Goal: Transaction & Acquisition: Book appointment/travel/reservation

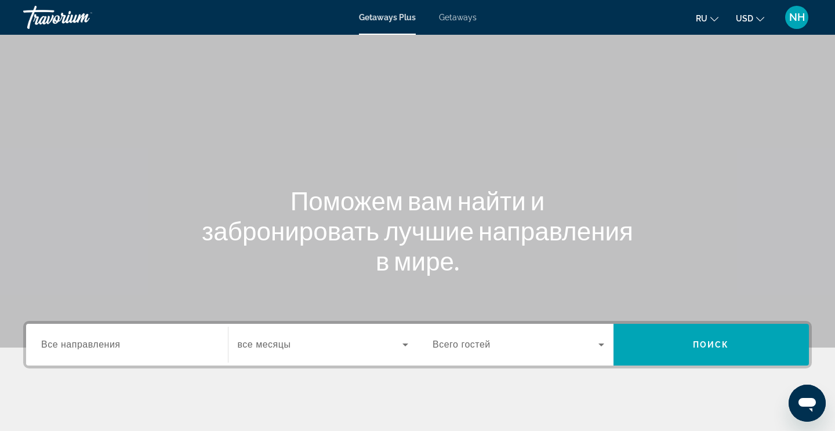
click at [451, 16] on span "Getaways" at bounding box center [458, 17] width 38 height 9
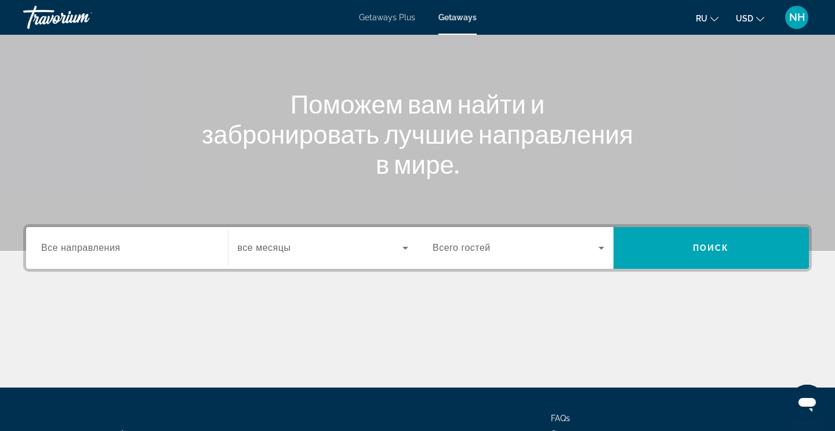
click at [122, 249] on input "Destination Все направления" at bounding box center [127, 249] width 172 height 14
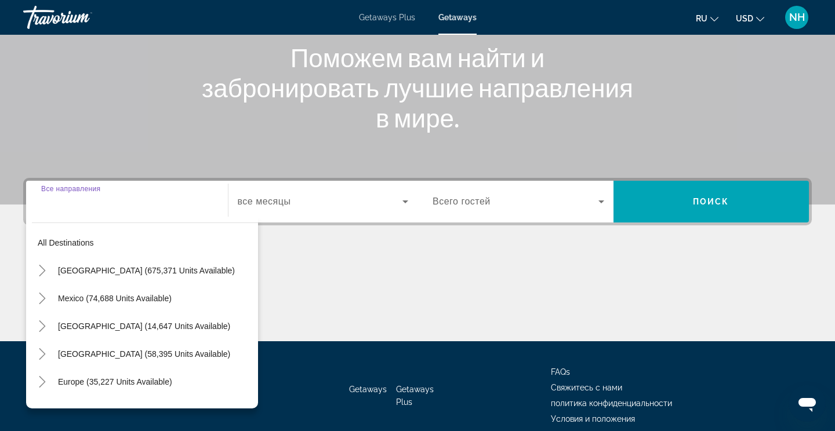
scroll to position [147, 0]
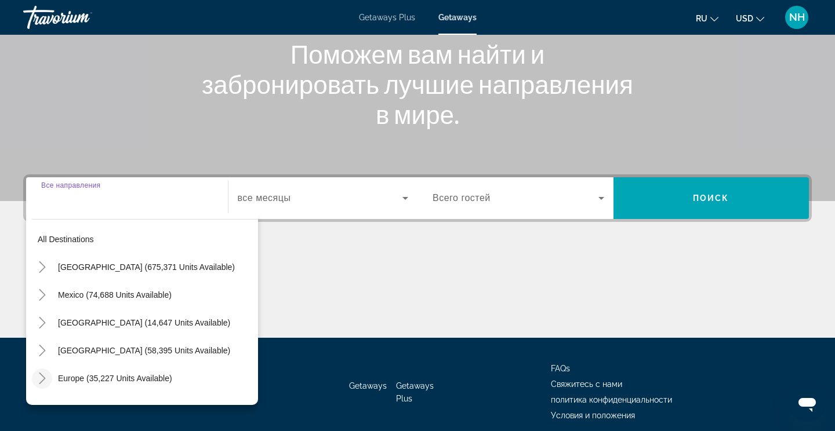
click at [41, 389] on span "Toggle Europe (35,227 units available)" at bounding box center [42, 379] width 28 height 28
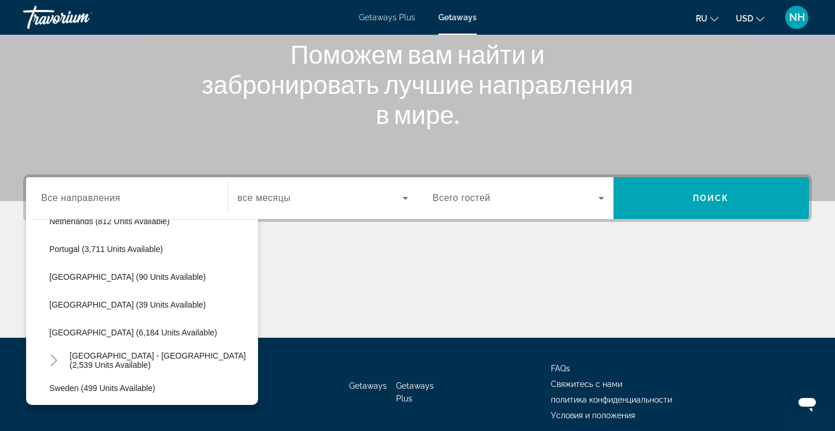
scroll to position [520, 0]
click at [177, 367] on span "Search widget" at bounding box center [161, 360] width 194 height 28
type input "**********"
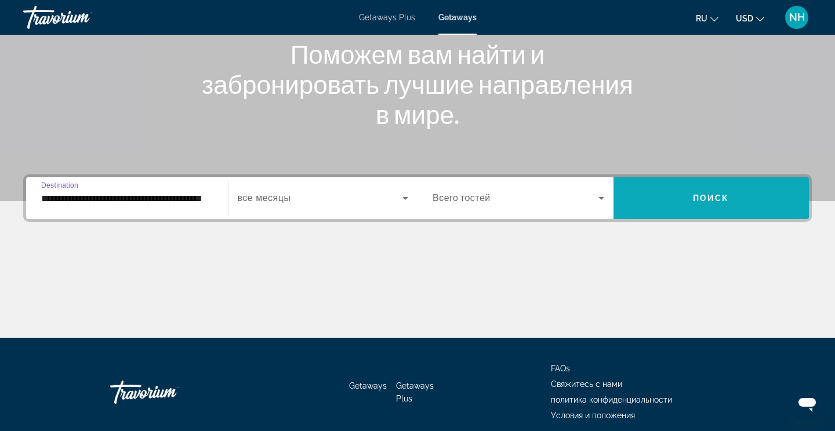
click at [706, 208] on span "Search widget" at bounding box center [712, 198] width 196 height 28
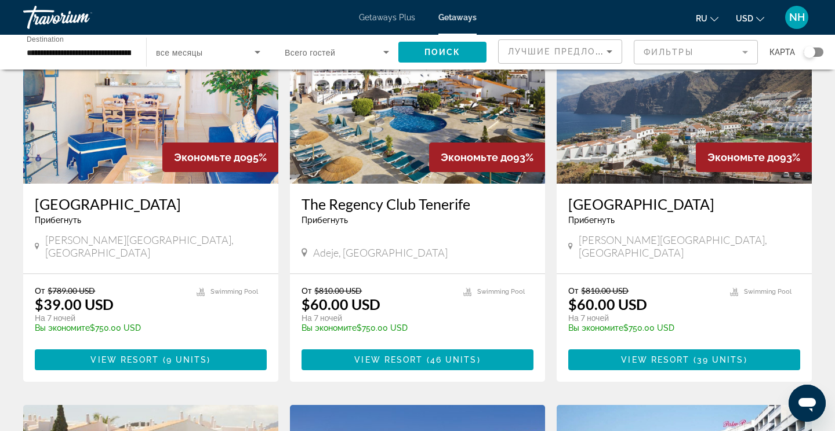
scroll to position [538, 0]
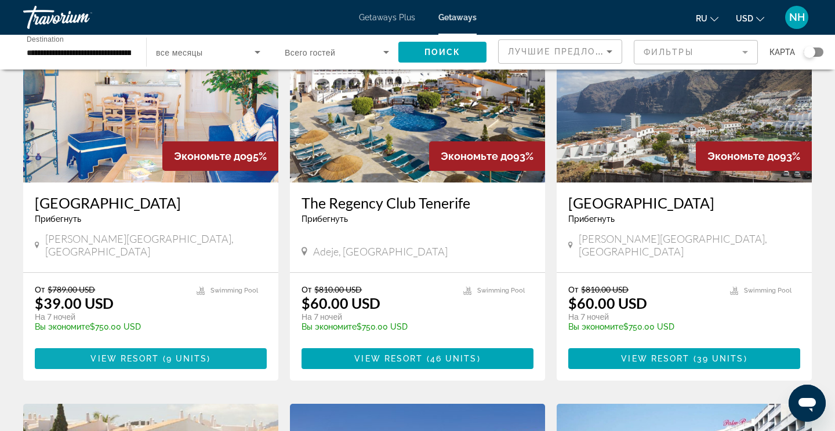
click at [175, 354] on span "9 units" at bounding box center [186, 358] width 41 height 9
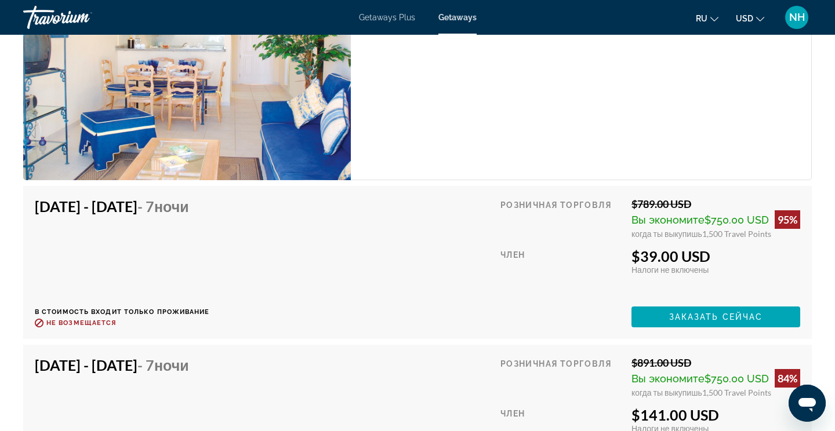
scroll to position [2004, 0]
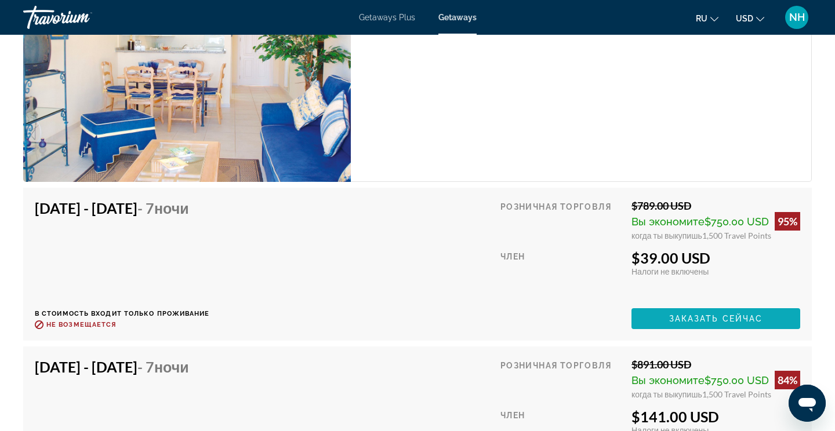
click at [701, 321] on span "Заказать сейчас" at bounding box center [716, 318] width 94 height 9
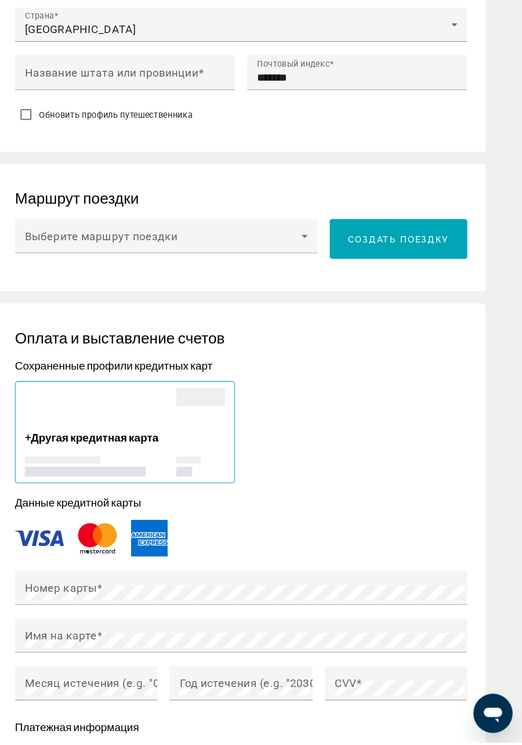
scroll to position [858, 0]
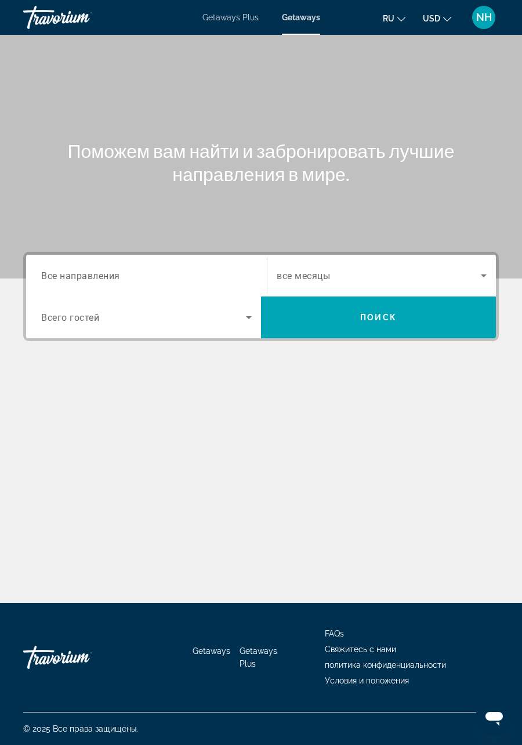
click at [75, 55] on div "Main content" at bounding box center [261, 139] width 522 height 278
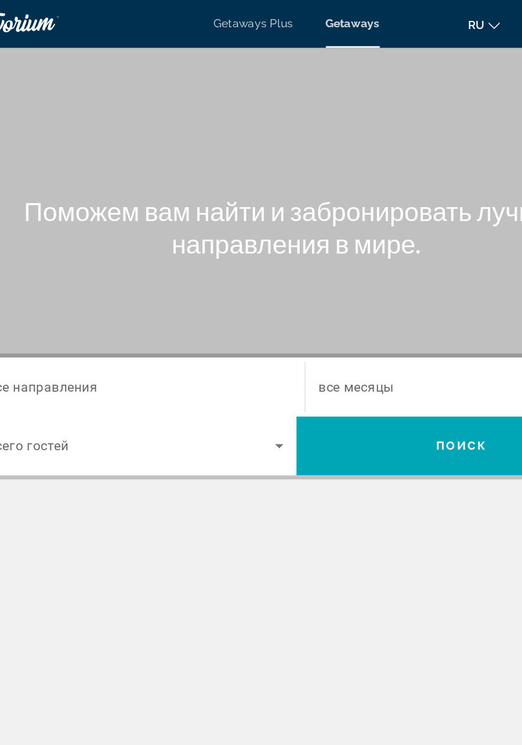
click at [95, 236] on div "Main content" at bounding box center [261, 139] width 522 height 278
click at [123, 237] on div "Main content" at bounding box center [261, 139] width 522 height 278
click at [124, 237] on div "Main content" at bounding box center [261, 139] width 522 height 278
click at [124, 238] on div "Main content" at bounding box center [261, 139] width 522 height 278
click at [117, 231] on div "Main content" at bounding box center [261, 139] width 522 height 278
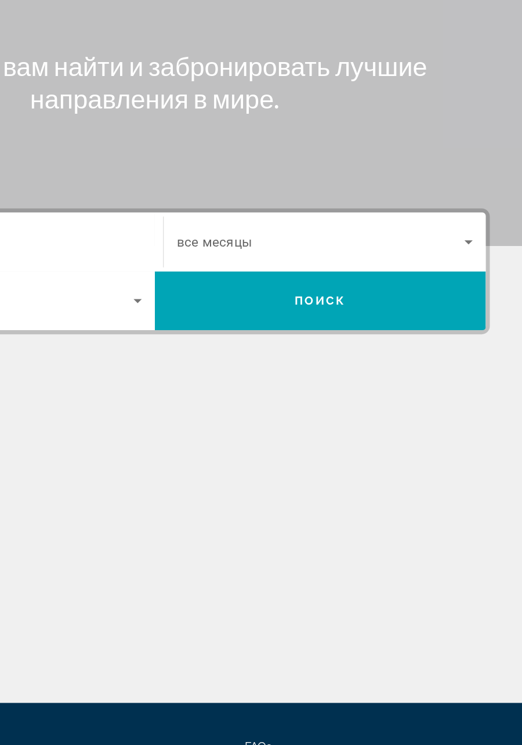
click at [216, 360] on div "Destination Все направления Start Month все месяцы Occupancy Всего гостей Поиск" at bounding box center [261, 354] width 522 height 205
click at [213, 361] on div "Destination Все направления Start Month все месяцы Occupancy Всего гостей Поиск" at bounding box center [261, 354] width 522 height 205
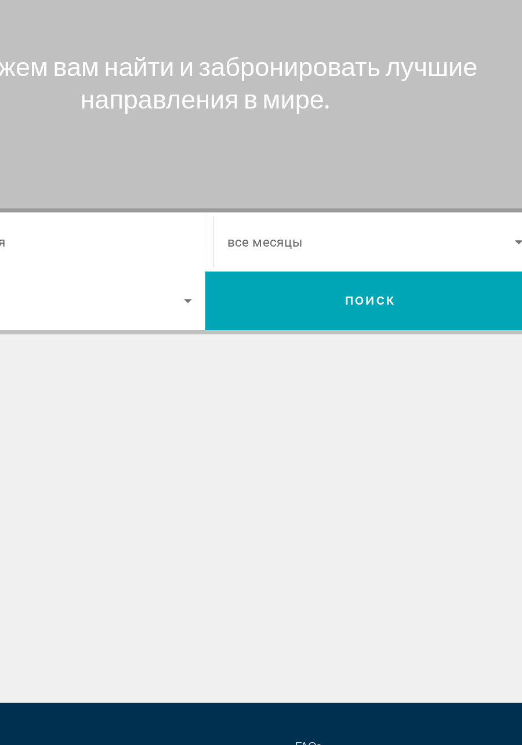
click at [178, 357] on div "Destination Все направления Start Month все месяцы Occupancy Всего гостей Поиск" at bounding box center [261, 354] width 522 height 205
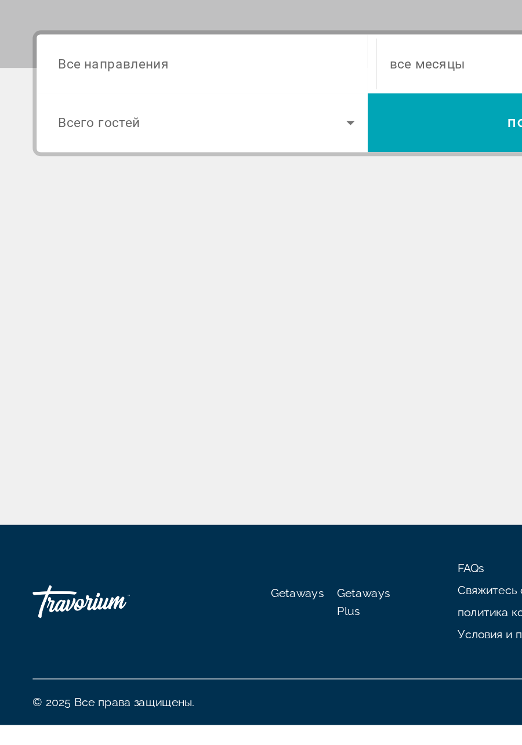
click at [61, 431] on div "Поможем вам найти и забронировать лучшие направления в мире. Destination Все на…" at bounding box center [261, 319] width 522 height 568
click at [62, 431] on div "Поможем вам найти и забронировать лучшие направления в мире. Destination Все на…" at bounding box center [261, 319] width 522 height 568
click at [63, 431] on div "Поможем вам найти и забронировать лучшие направления в мире. Destination Все на…" at bounding box center [261, 319] width 522 height 568
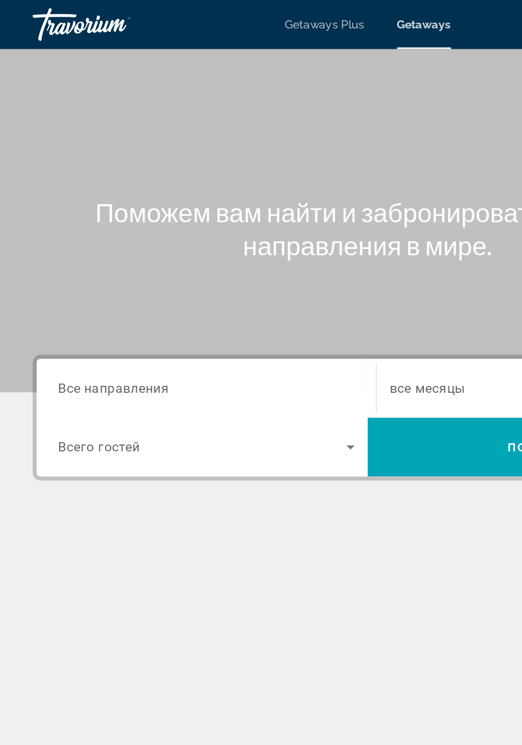
click at [60, 217] on div "Main content" at bounding box center [261, 139] width 522 height 278
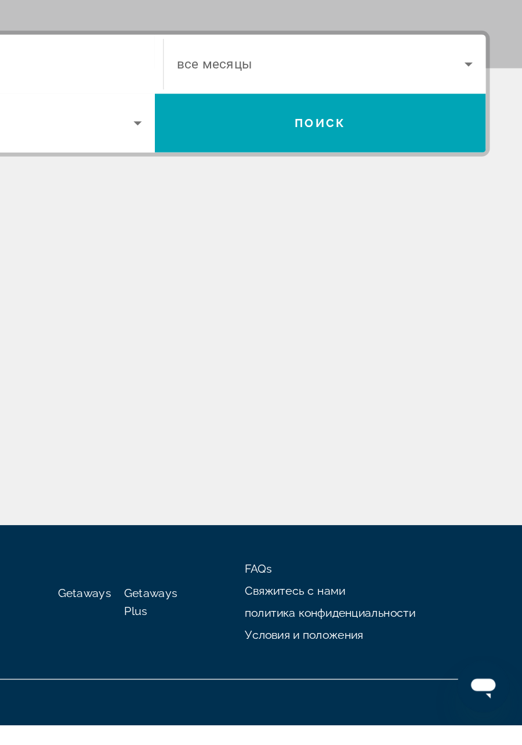
click at [212, 431] on div "Поможем вам найти и забронировать лучшие направления в мире. Destination Все на…" at bounding box center [261, 319] width 522 height 568
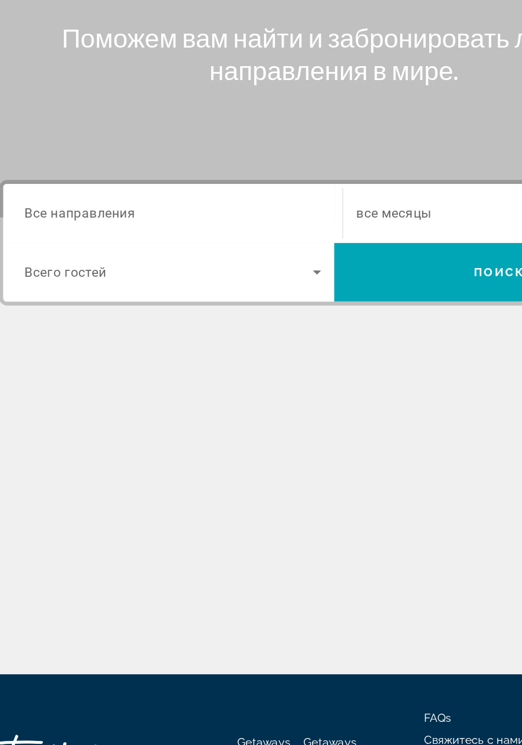
click at [68, 322] on div "Occupancy Всего гостей" at bounding box center [146, 317] width 229 height 42
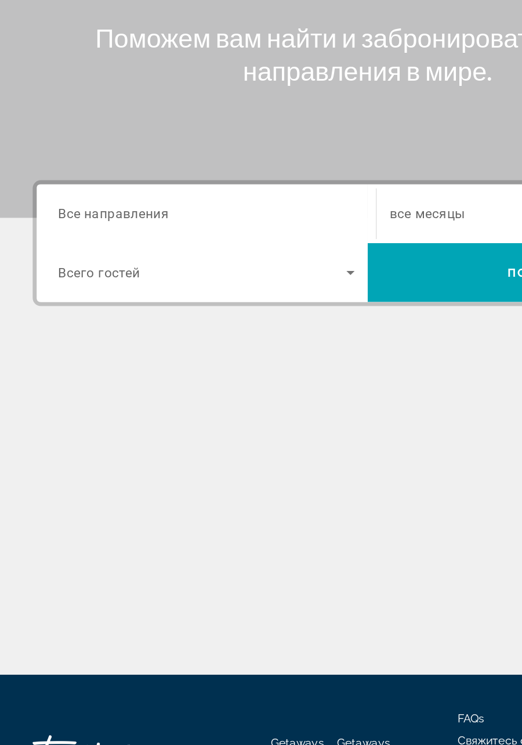
scroll to position [41, 0]
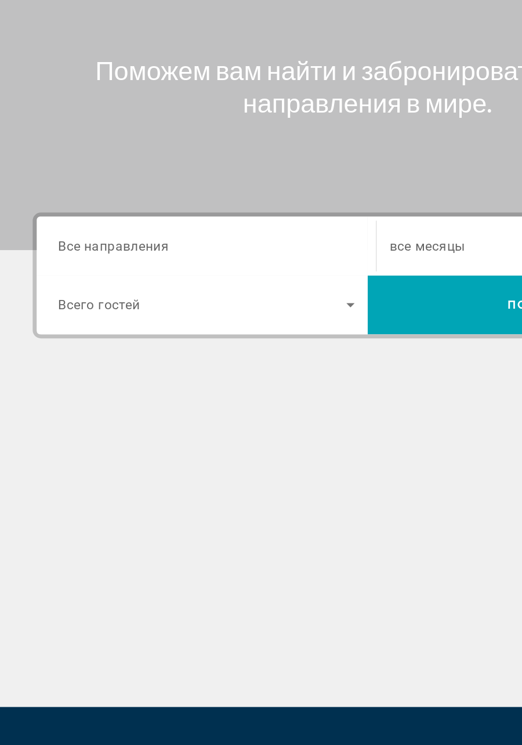
click at [66, 327] on div "Destination Все направления Start Month все месяцы Occupancy Всего гостей Поиск" at bounding box center [261, 354] width 522 height 205
click at [66, 326] on div "Destination Все направления Start Month все месяцы Occupancy Всего гостей Поиск" at bounding box center [261, 354] width 522 height 205
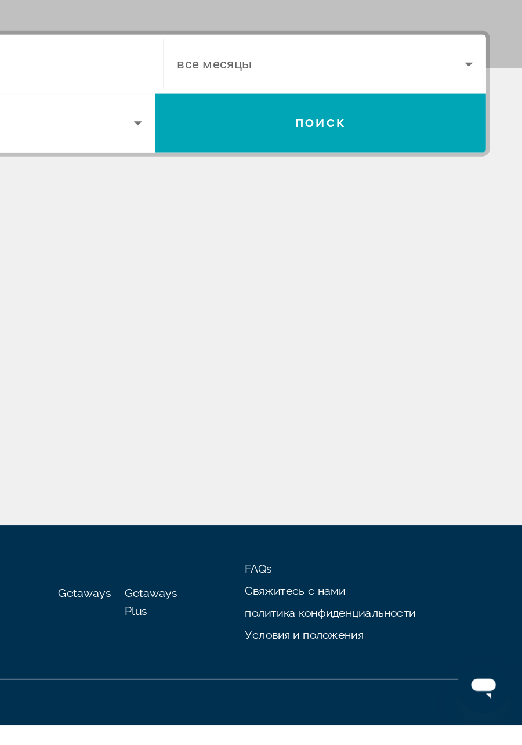
scroll to position [0, 0]
click at [220, 431] on div "Поможем вам найти и забронировать лучшие направления в мире. Destination Все на…" at bounding box center [261, 319] width 522 height 568
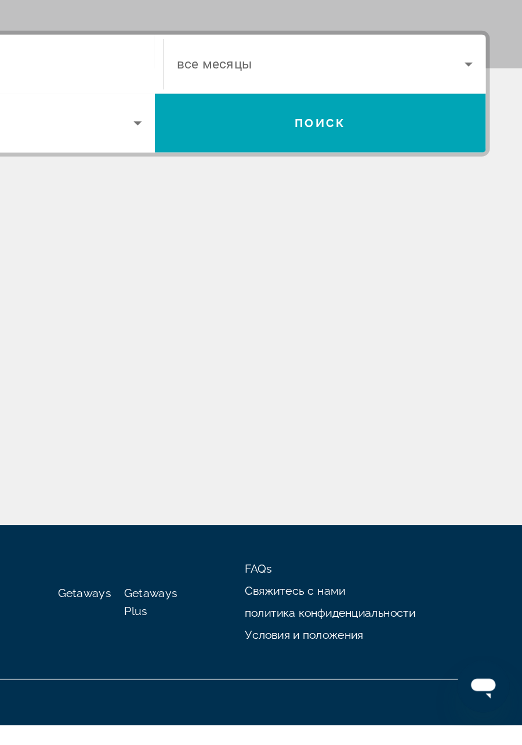
click at [220, 431] on div "Поможем вам найти и забронировать лучшие направления в мире. Destination Все на…" at bounding box center [261, 319] width 522 height 568
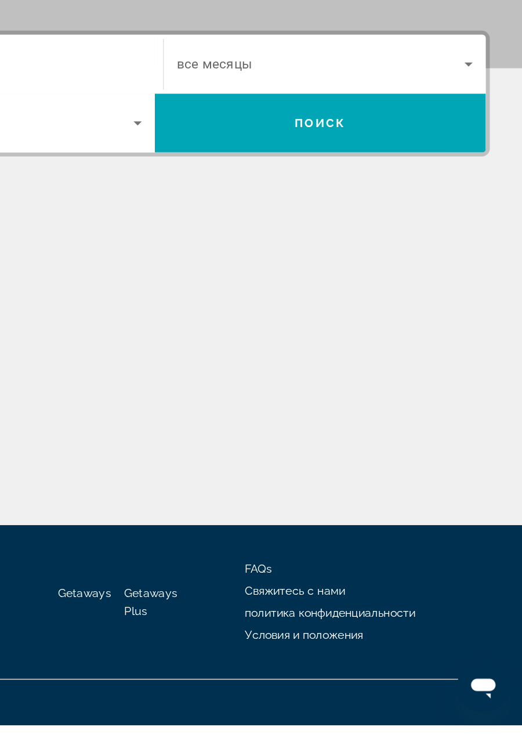
click at [220, 431] on div "Поможем вам найти и забронировать лучшие направления в мире. Destination Все на…" at bounding box center [261, 319] width 522 height 568
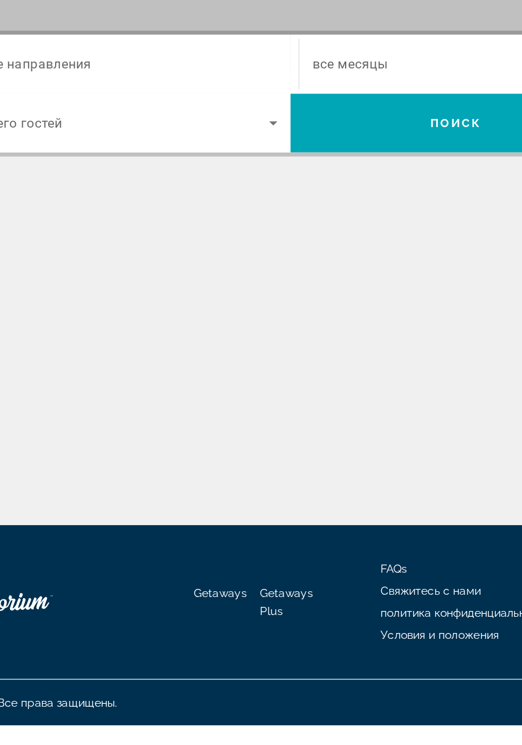
click at [124, 431] on div "Поможем вам найти и забронировать лучшие направления в мире. Destination Все на…" at bounding box center [261, 319] width 522 height 568
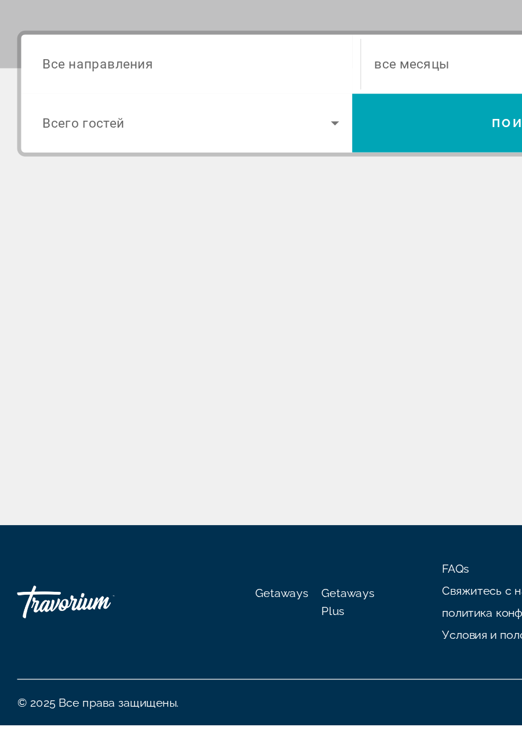
click at [80, 431] on div "Поможем вам найти и забронировать лучшие направления в мире. Destination Все на…" at bounding box center [261, 319] width 522 height 568
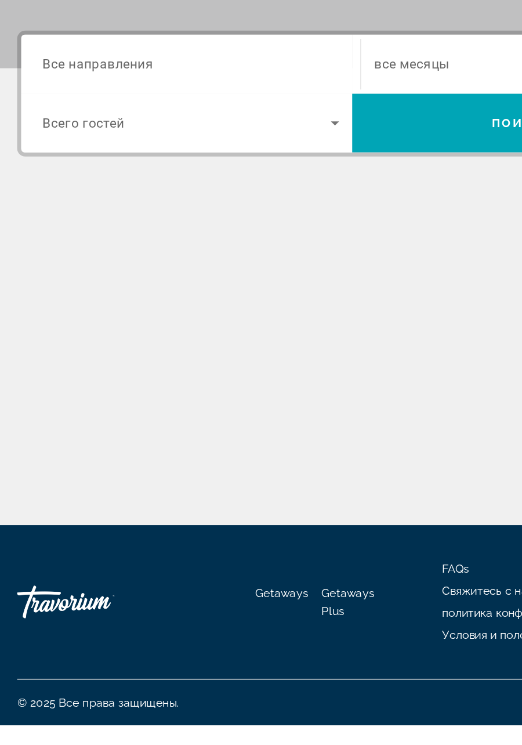
click at [80, 431] on div "Поможем вам найти и забронировать лучшие направления в мире. Destination Все на…" at bounding box center [261, 319] width 522 height 568
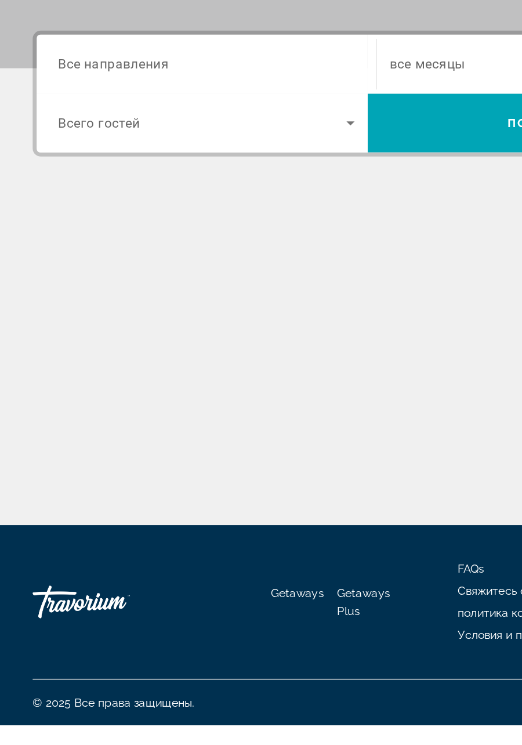
click at [66, 431] on div "Поможем вам найти и забронировать лучшие направления в мире. Destination Все на…" at bounding box center [261, 319] width 522 height 568
click at [68, 431] on div "Поможем вам найти и забронировать лучшие направления в мире. Destination Все на…" at bounding box center [261, 319] width 522 height 568
click at [66, 431] on div "Поможем вам найти и забронировать лучшие направления в мире. Destination Все на…" at bounding box center [261, 319] width 522 height 568
click at [64, 431] on div "Поможем вам найти и забронировать лучшие направления в мире. Destination Все на…" at bounding box center [261, 319] width 522 height 568
click at [66, 431] on div "Поможем вам найти и забронировать лучшие направления в мире. Destination Все на…" at bounding box center [261, 319] width 522 height 568
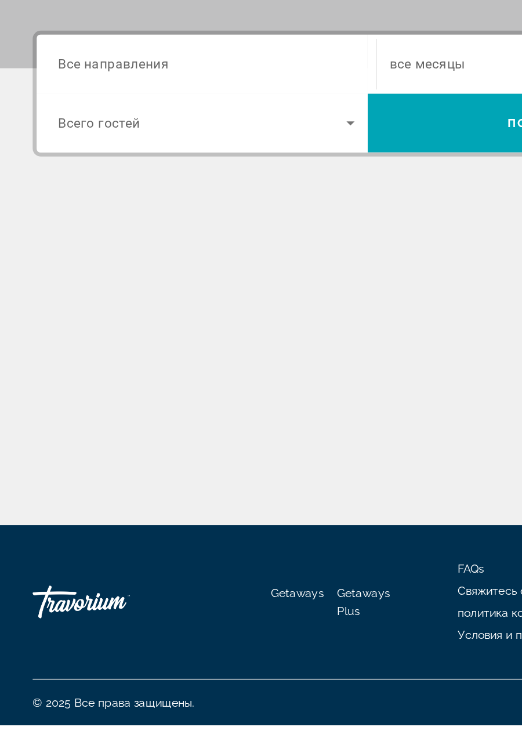
click at [68, 431] on div "Поможем вам найти и забронировать лучшие направления в мире. Destination Все на…" at bounding box center [261, 319] width 522 height 568
click at [69, 431] on div "Поможем вам найти и забронировать лучшие направления в мире. Destination Все на…" at bounding box center [261, 319] width 522 height 568
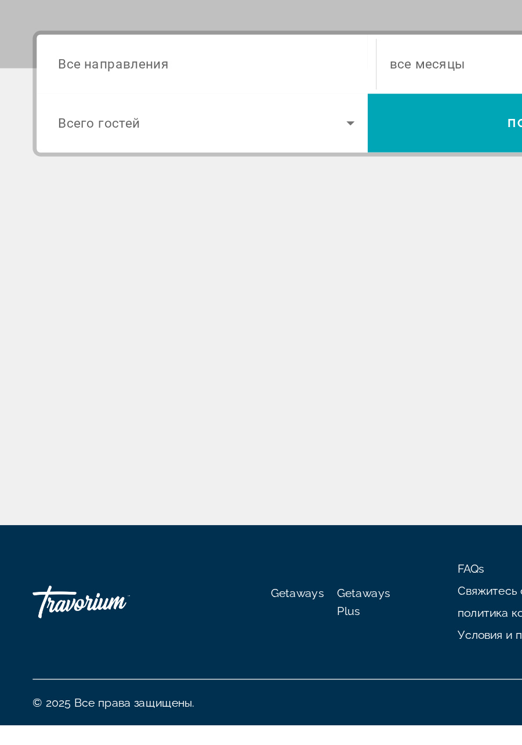
click at [69, 431] on div "Поможем вам найти и забронировать лучшие направления в мире. Destination Все на…" at bounding box center [261, 319] width 522 height 568
click at [70, 431] on div "Поможем вам найти и забронировать лучшие направления в мире. Destination Все на…" at bounding box center [261, 319] width 522 height 568
click at [71, 431] on div "Поможем вам найти и забронировать лучшие направления в мире. Destination Все на…" at bounding box center [261, 319] width 522 height 568
click at [68, 431] on div "Поможем вам найти и забронировать лучшие направления в мире. Destination Все на…" at bounding box center [261, 319] width 522 height 568
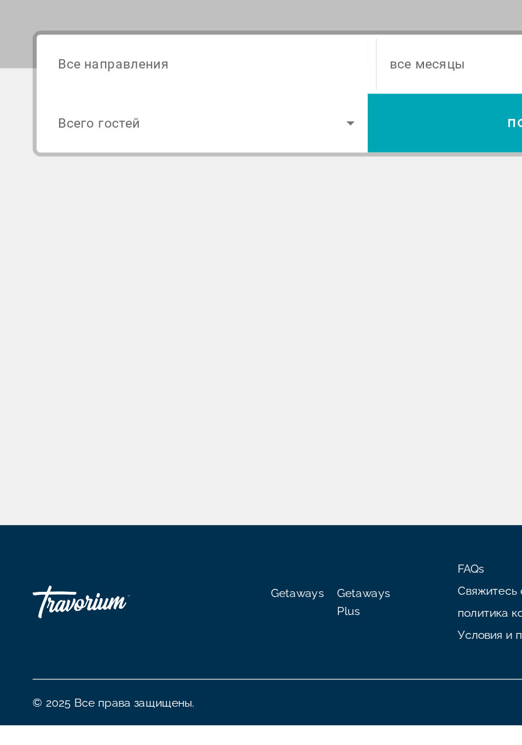
click at [71, 431] on div "Поможем вам найти и забронировать лучшие направления в мире. Destination Все на…" at bounding box center [261, 319] width 522 height 568
click at [68, 431] on div "Поможем вам найти и забронировать лучшие направления в мире. Destination Все на…" at bounding box center [261, 319] width 522 height 568
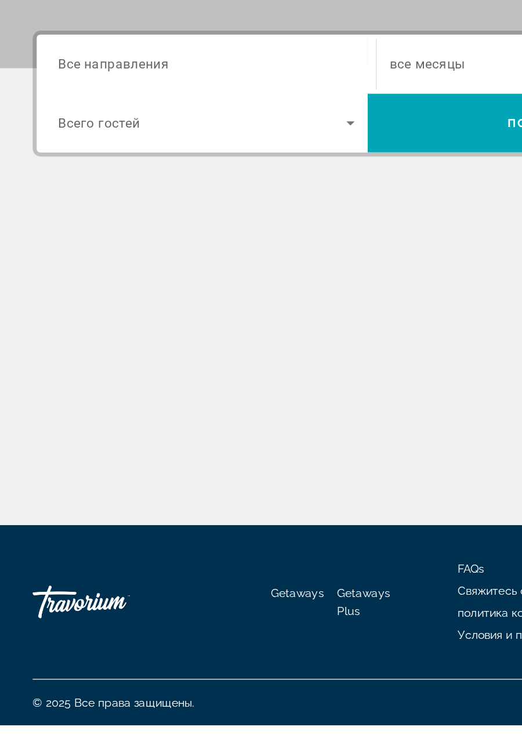
click at [68, 431] on div "Поможем вам найти и забронировать лучшие направления в мире. Destination Все на…" at bounding box center [261, 319] width 522 height 568
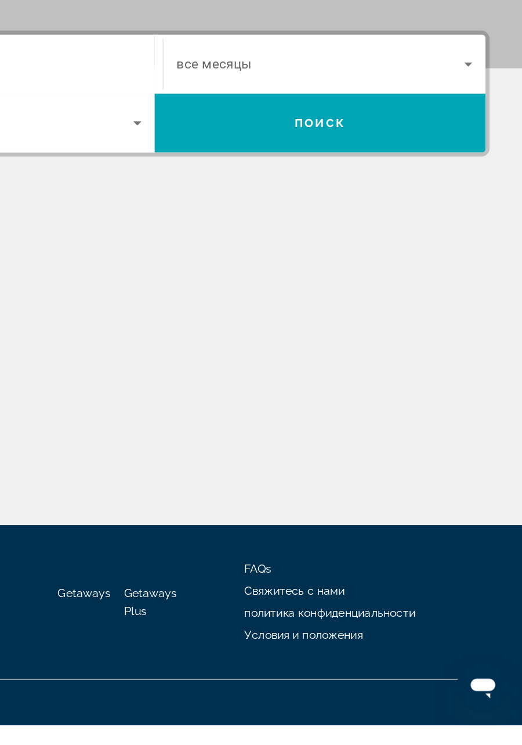
click at [207, 431] on div "Поможем вам найти и забронировать лучшие направления в мире. Destination Все на…" at bounding box center [261, 319] width 522 height 568
click at [203, 431] on div "Поможем вам найти и забронировать лучшие направления в мире. Destination Все на…" at bounding box center [261, 319] width 522 height 568
click at [201, 431] on div "Поможем вам найти и забронировать лучшие направления в мире. Destination Все на…" at bounding box center [261, 319] width 522 height 568
click at [199, 431] on div "Поможем вам найти и забронировать лучшие направления в мире. Destination Все на…" at bounding box center [261, 319] width 522 height 568
click at [198, 431] on div "Поможем вам найти и забронировать лучшие направления в мире. Destination Все на…" at bounding box center [261, 319] width 522 height 568
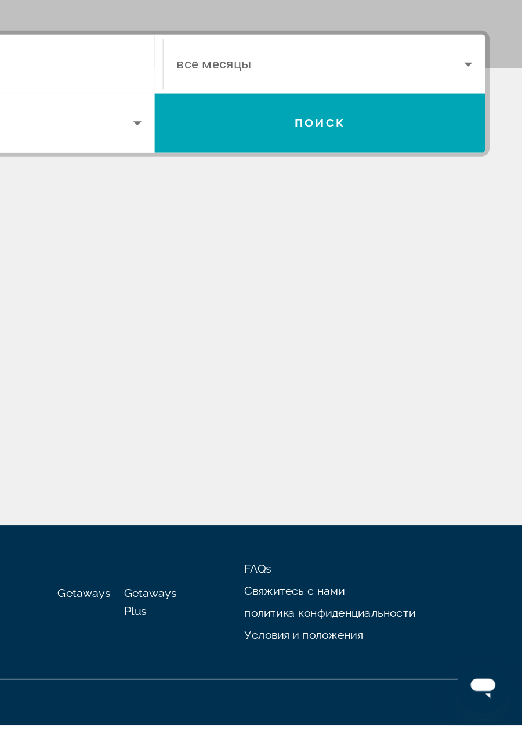
click at [198, 431] on div "Поможем вам найти и забронировать лучшие направления в мире. Destination Все на…" at bounding box center [261, 319] width 522 height 568
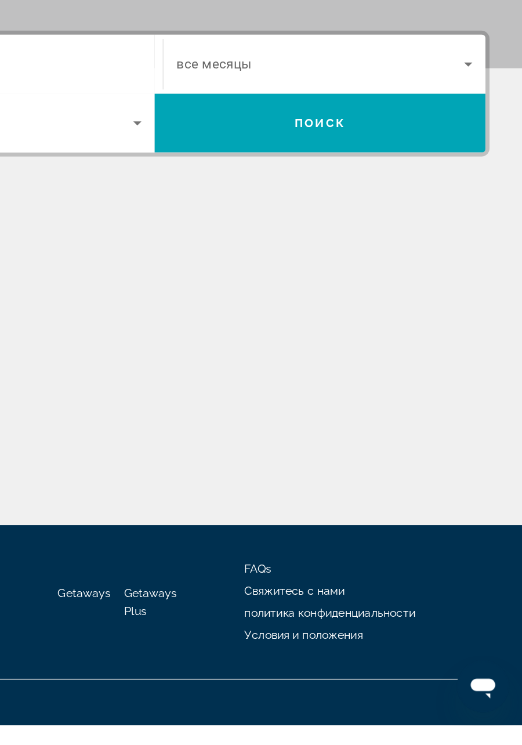
click at [198, 431] on div "Поможем вам найти и забронировать лучшие направления в мире. Destination Все на…" at bounding box center [261, 319] width 522 height 568
click at [197, 431] on div "Поможем вам найти и забронировать лучшие направления в мире. Destination Все на…" at bounding box center [261, 319] width 522 height 568
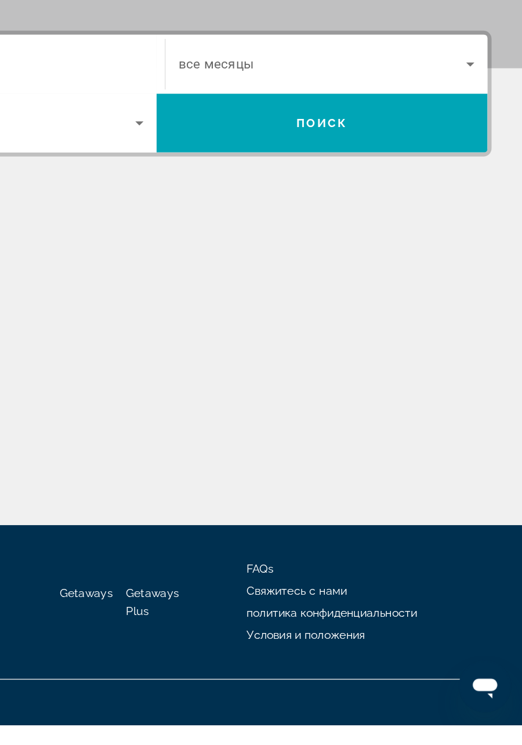
click at [197, 431] on div "Поможем вам найти и забронировать лучшие направления в мире. Destination Все на…" at bounding box center [261, 319] width 522 height 568
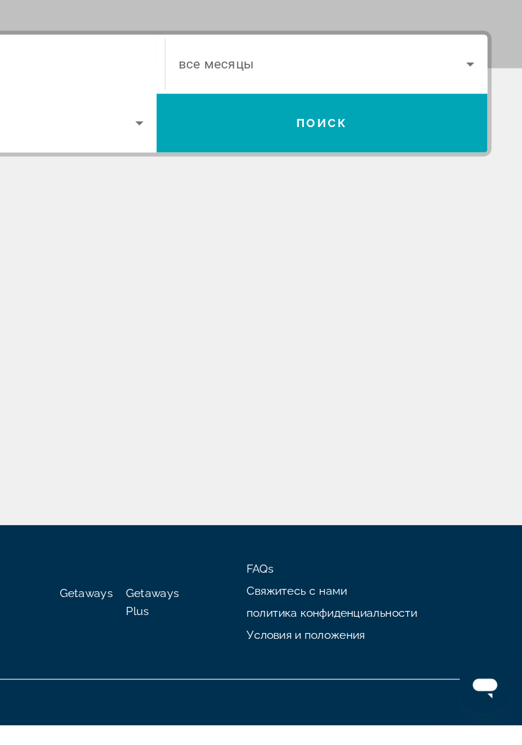
click at [197, 431] on div "Поможем вам найти и забронировать лучшие направления в мире. Destination Все на…" at bounding box center [261, 319] width 522 height 568
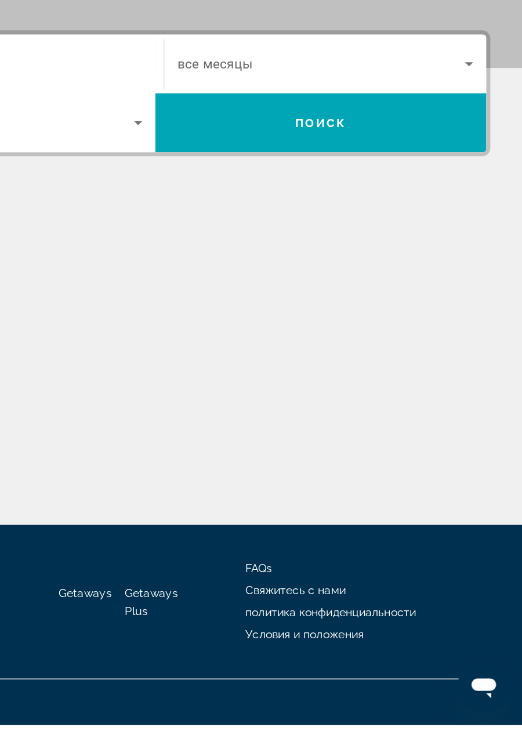
click at [198, 431] on div "Поможем вам найти и забронировать лучшие направления в мире. Destination Все на…" at bounding box center [261, 319] width 522 height 568
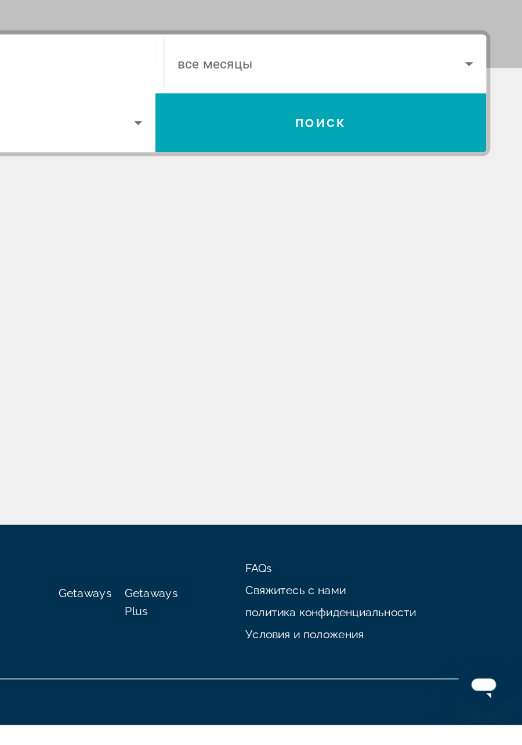
click at [198, 431] on div "Поможем вам найти и забронировать лучшие направления в мире. Destination Все на…" at bounding box center [261, 319] width 522 height 568
click at [209, 431] on div "Поможем вам найти и забронировать лучшие направления в мире. Destination Все на…" at bounding box center [261, 319] width 522 height 568
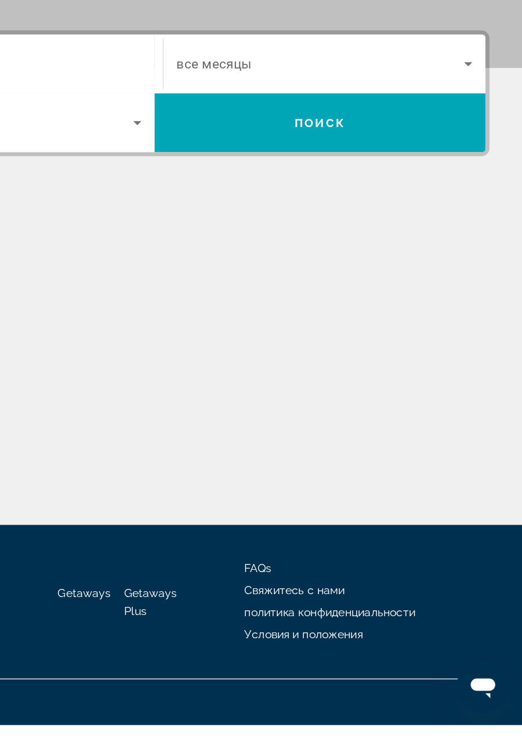
click at [198, 431] on div "Поможем вам найти и забронировать лучшие направления в мире. Destination Все на…" at bounding box center [261, 319] width 522 height 568
click at [200, 431] on div "Поможем вам найти и забронировать лучшие направления в мире. Destination Все на…" at bounding box center [261, 319] width 522 height 568
click at [198, 431] on div "Поможем вам найти и забронировать лучшие направления в мире. Destination Все на…" at bounding box center [261, 319] width 522 height 568
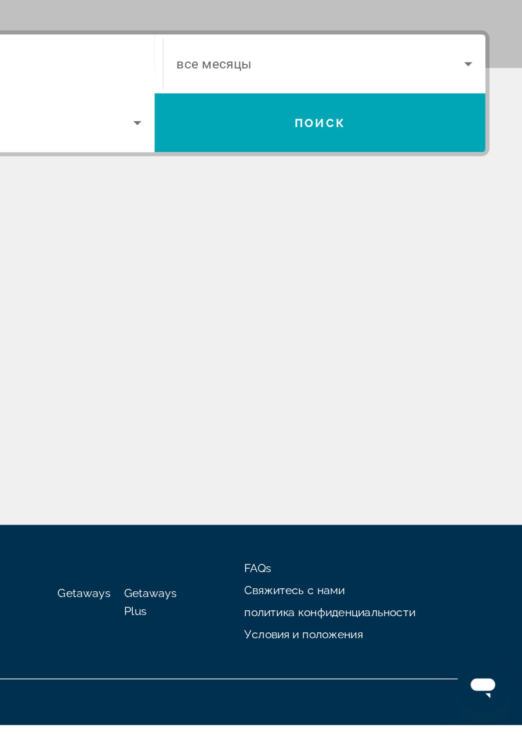
click at [204, 431] on div "Поможем вам найти и забронировать лучшие направления в мире. Destination Все на…" at bounding box center [261, 319] width 522 height 568
click at [203, 431] on div "Поможем вам найти и забронировать лучшие направления в мире. Destination Все на…" at bounding box center [261, 319] width 522 height 568
click at [204, 431] on div "Поможем вам найти и забронировать лучшие направления в мире. Destination Все на…" at bounding box center [261, 319] width 522 height 568
click at [201, 431] on div "Поможем вам найти и забронировать лучшие направления в мире. Destination Все на…" at bounding box center [261, 319] width 522 height 568
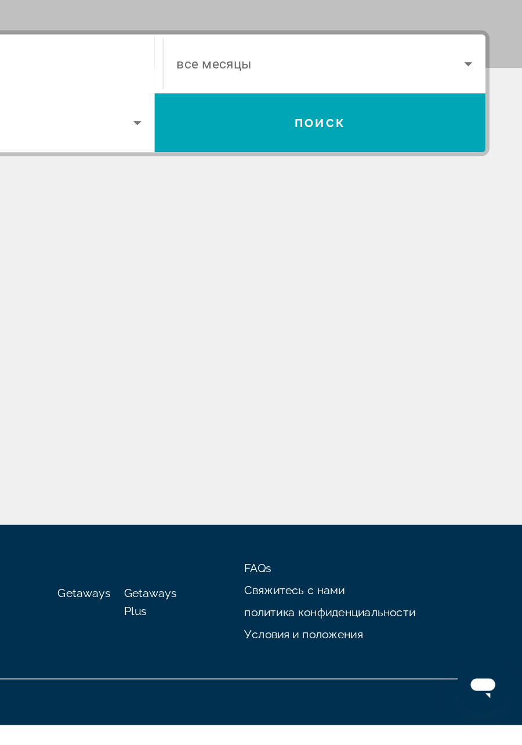
scroll to position [0, 0]
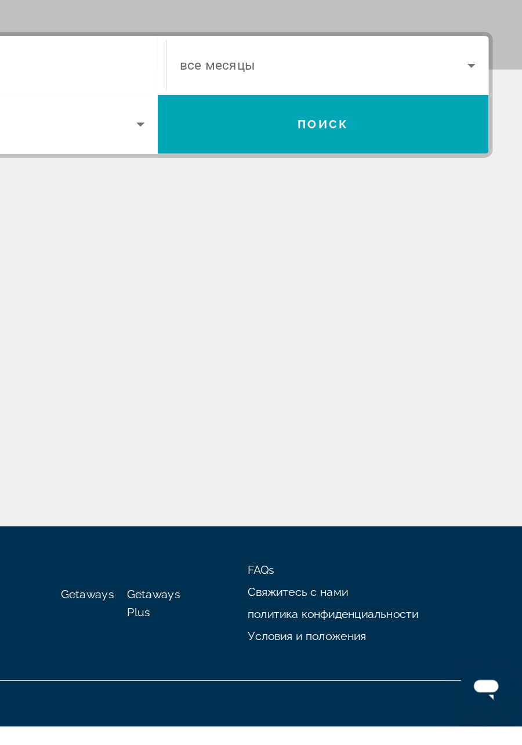
click at [197, 431] on div "Поможем вам найти и забронировать лучшие направления в мире. Destination Все на…" at bounding box center [261, 319] width 522 height 568
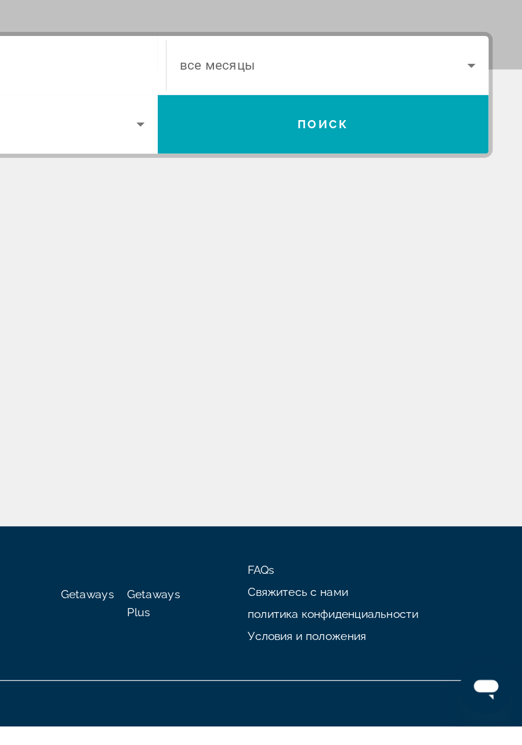
click at [196, 431] on div "Поможем вам найти и забронировать лучшие направления в мире. Destination Все на…" at bounding box center [261, 319] width 522 height 568
click at [209, 431] on div "Поможем вам найти и забронировать лучшие направления в мире. Destination Все на…" at bounding box center [261, 319] width 522 height 568
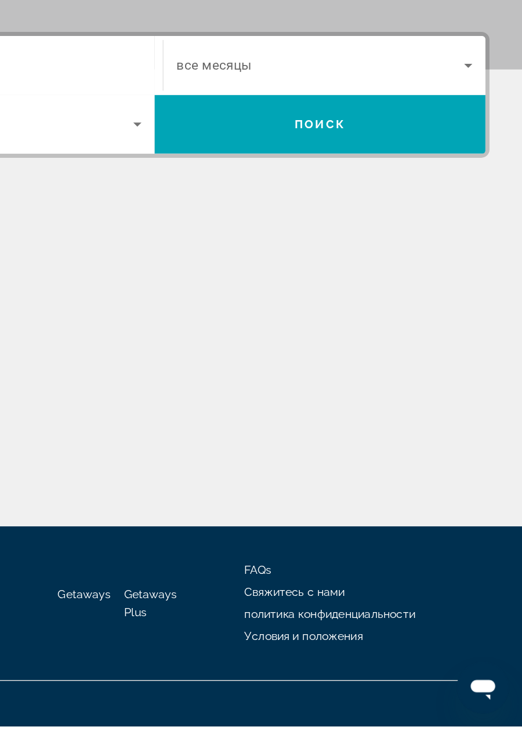
click at [205, 431] on div "Поможем вам найти и забронировать лучшие направления в мире. Destination Все на…" at bounding box center [261, 319] width 522 height 568
click at [199, 431] on div "Поможем вам найти и забронировать лучшие направления в мире. Destination Все на…" at bounding box center [261, 319] width 522 height 568
click at [196, 431] on div "Поможем вам найти и забронировать лучшие направления в мире. Destination Все на…" at bounding box center [261, 319] width 522 height 568
click at [198, 431] on div "Поможем вам найти и забронировать лучшие направления в мире. Destination Все на…" at bounding box center [261, 319] width 522 height 568
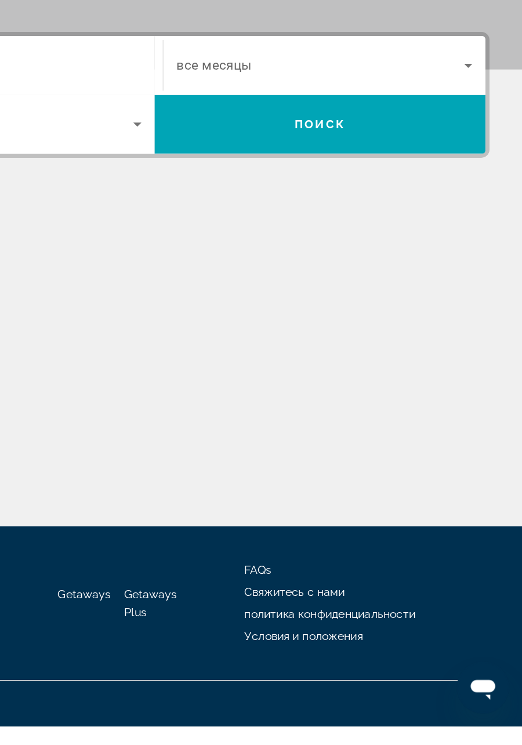
click at [198, 431] on div "Поможем вам найти и забронировать лучшие направления в мире. Destination Все на…" at bounding box center [261, 319] width 522 height 568
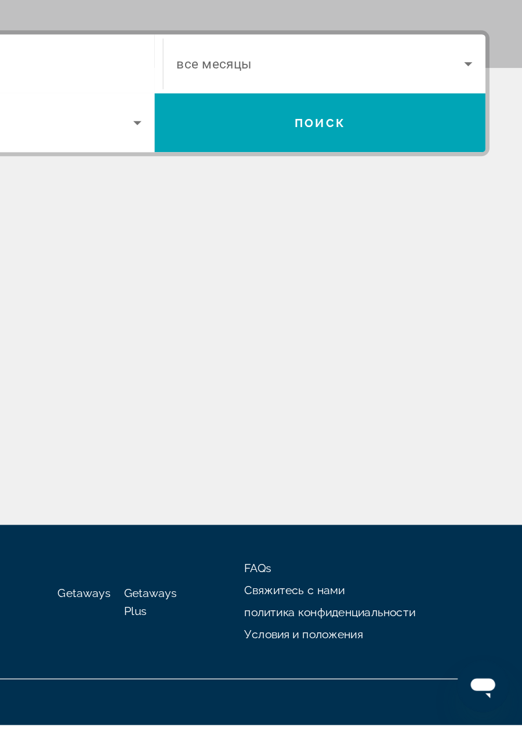
click at [203, 431] on div "Поможем вам найти и забронировать лучшие направления в мире. Destination Все на…" at bounding box center [261, 319] width 522 height 568
click at [201, 431] on div "Поможем вам найти и забронировать лучшие направления в мире. Destination Все на…" at bounding box center [261, 319] width 522 height 568
click at [199, 431] on div "Поможем вам найти и забронировать лучшие направления в мире. Destination Все на…" at bounding box center [261, 319] width 522 height 568
click at [198, 431] on div "Поможем вам найти и забронировать лучшие направления в мире. Destination Все на…" at bounding box center [261, 319] width 522 height 568
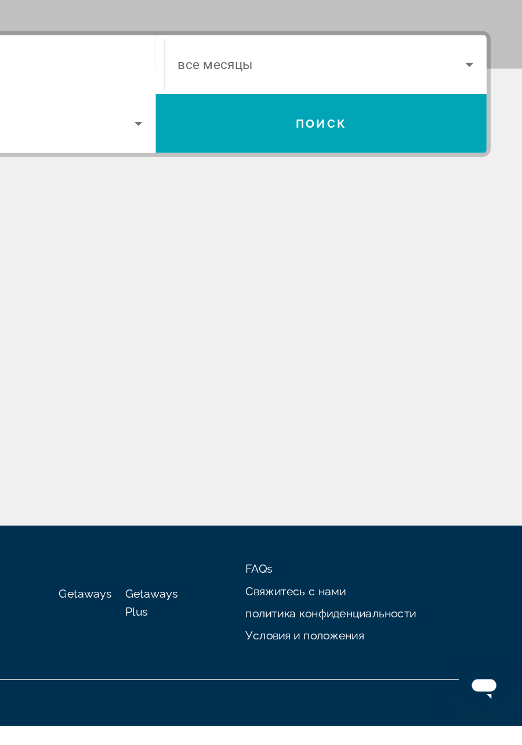
click at [209, 431] on div "Поможем вам найти и забронировать лучшие направления в мире. Destination Все на…" at bounding box center [261, 319] width 522 height 568
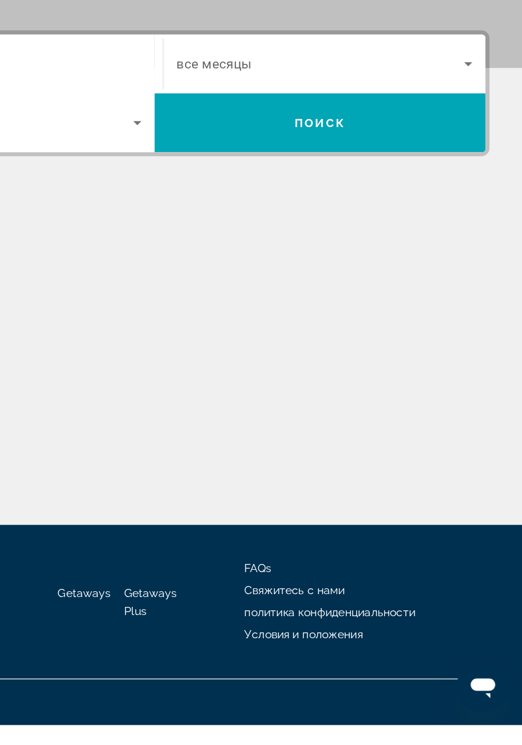
click at [223, 431] on div "Поможем вам найти и забронировать лучшие направления в мире. Destination Все на…" at bounding box center [261, 319] width 522 height 568
click at [221, 431] on div "Поможем вам найти и забронировать лучшие направления в мире. Destination Все на…" at bounding box center [261, 319] width 522 height 568
click at [216, 431] on div "Поможем вам найти и забронировать лучшие направления в мире. Destination Все на…" at bounding box center [261, 319] width 522 height 568
click at [212, 431] on div "Поможем вам найти и забронировать лучшие направления в мире. Destination Все на…" at bounding box center [261, 319] width 522 height 568
click at [199, 431] on div "Поможем вам найти и забронировать лучшие направления в мире. Destination Все на…" at bounding box center [261, 319] width 522 height 568
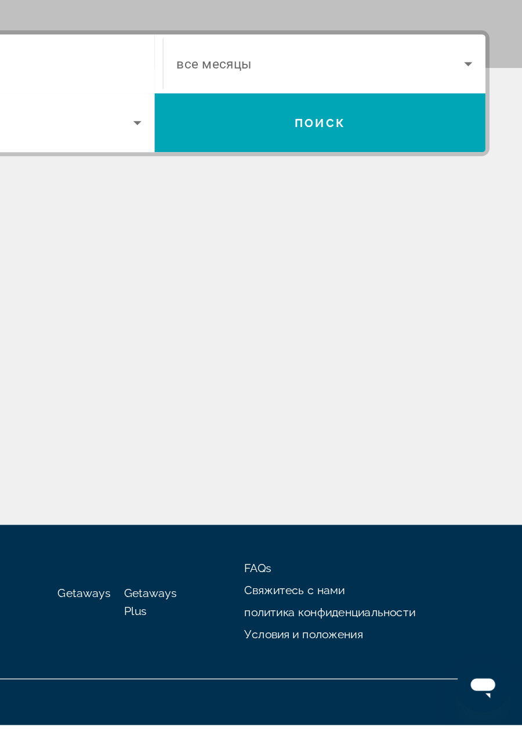
click at [199, 431] on div "Поможем вам найти и забронировать лучшие направления в мире. Destination Все на…" at bounding box center [261, 319] width 522 height 568
click at [198, 431] on div "Поможем вам найти и забронировать лучшие направления в мире. Destination Все на…" at bounding box center [261, 319] width 522 height 568
click at [204, 431] on div "Поможем вам найти и забронировать лучшие направления в мире. Destination Все на…" at bounding box center [261, 319] width 522 height 568
click at [201, 431] on div "Поможем вам найти и забронировать лучшие направления в мире. Destination Все на…" at bounding box center [261, 319] width 522 height 568
click at [199, 431] on div "Поможем вам найти и забронировать лучшие направления в мире. Destination Все на…" at bounding box center [261, 319] width 522 height 568
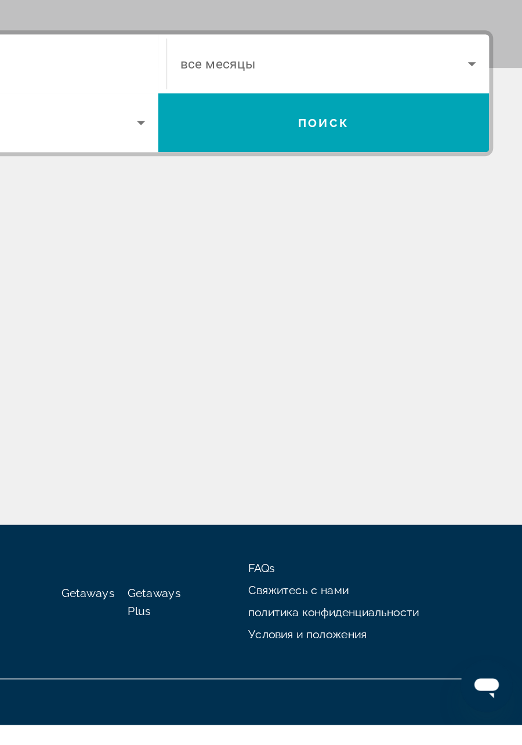
click at [196, 431] on div "Поможем вам найти и забронировать лучшие направления в мире. Destination Все на…" at bounding box center [261, 319] width 522 height 568
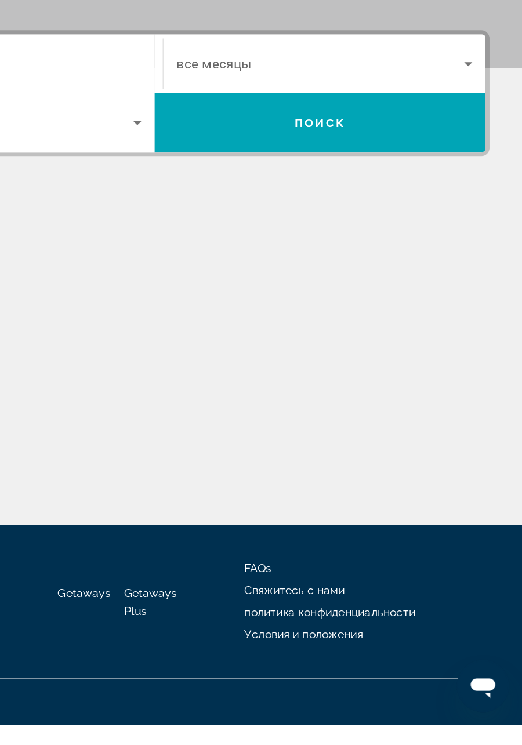
click at [211, 431] on div "Поможем вам найти и забронировать лучшие направления в мире. Destination Все на…" at bounding box center [261, 319] width 522 height 568
click at [205, 431] on div "Поможем вам найти и забронировать лучшие направления в мире. Destination Все на…" at bounding box center [261, 319] width 522 height 568
click at [211, 431] on div "Поможем вам найти и забронировать лучшие направления в мире. Destination Все на…" at bounding box center [261, 319] width 522 height 568
click at [198, 431] on div "Поможем вам найти и забронировать лучшие направления в мире. Destination Все на…" at bounding box center [261, 319] width 522 height 568
click at [197, 431] on div "Поможем вам найти и забронировать лучшие направления в мире. Destination Все на…" at bounding box center [261, 319] width 522 height 568
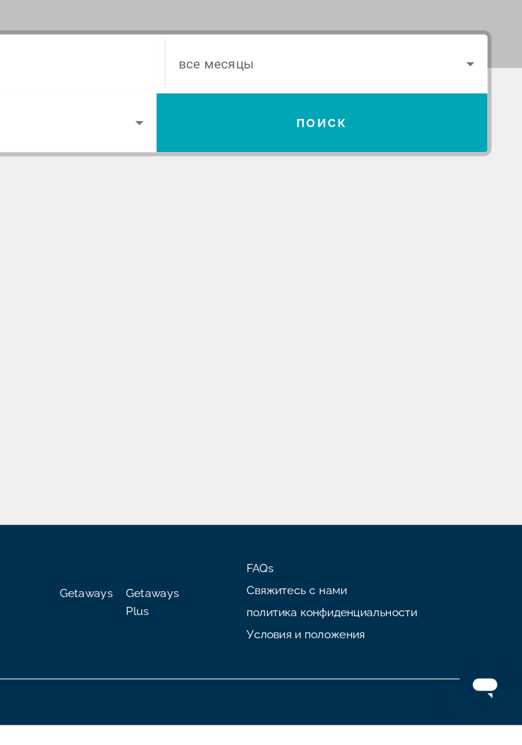
click at [197, 431] on div "Поможем вам найти и забронировать лучшие направления в мире. Destination Все на…" at bounding box center [261, 319] width 522 height 568
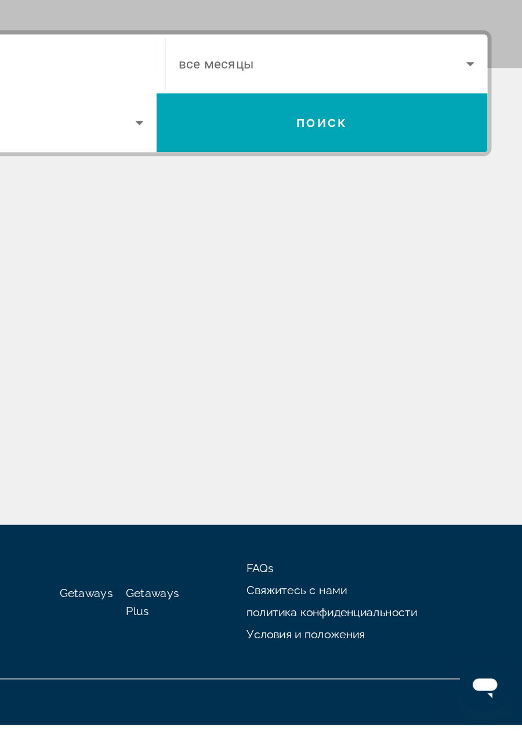
click at [197, 431] on div "Поможем вам найти и забронировать лучшие направления в мире. Destination Все на…" at bounding box center [261, 319] width 522 height 568
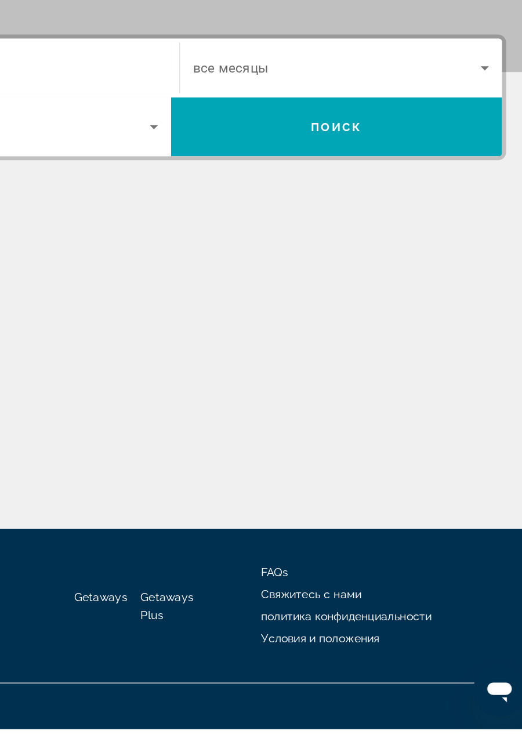
scroll to position [5, 0]
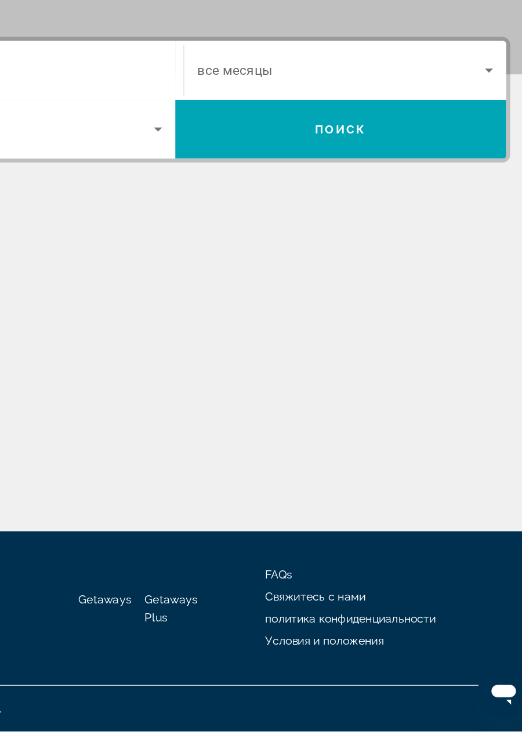
click at [184, 431] on div "Поможем вам найти и забронировать лучшие направления в мире. Destination Все на…" at bounding box center [261, 319] width 522 height 568
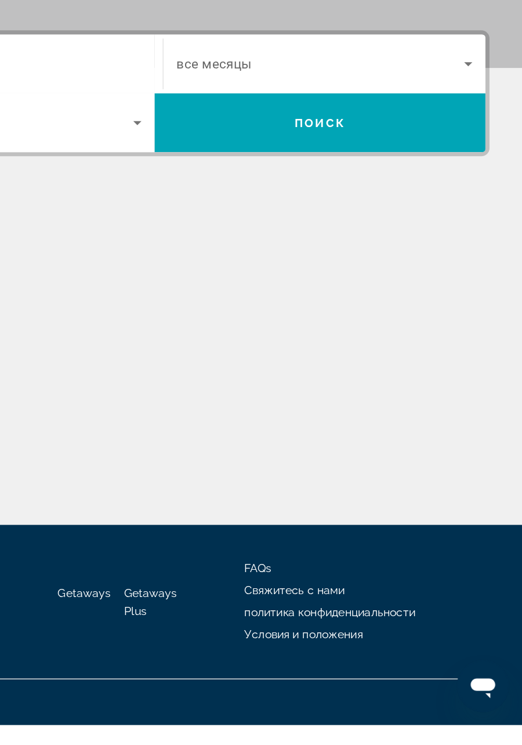
click at [204, 431] on div "Поможем вам найти и забронировать лучшие направления в мире. Destination Все на…" at bounding box center [261, 319] width 522 height 568
click at [201, 431] on div "Поможем вам найти и забронировать лучшие направления в мире. Destination Все на…" at bounding box center [261, 319] width 522 height 568
click at [199, 431] on div "Поможем вам найти и забронировать лучшие направления в мире. Destination Все на…" at bounding box center [261, 319] width 522 height 568
click at [198, 431] on div "Поможем вам найти и забронировать лучшие направления в мире. Destination Все на…" at bounding box center [261, 319] width 522 height 568
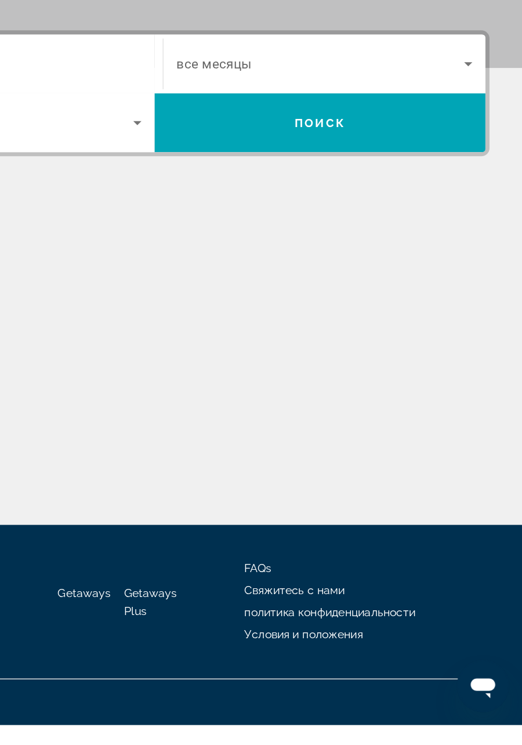
click at [202, 431] on div "Поможем вам найти и забронировать лучшие направления в мире. Destination Все на…" at bounding box center [261, 319] width 522 height 568
click at [200, 431] on div "Поможем вам найти и забронировать лучшие направления в мире. Destination Все на…" at bounding box center [261, 319] width 522 height 568
click at [199, 431] on div "Поможем вам найти и забронировать лучшие направления в мире. Destination Все на…" at bounding box center [261, 319] width 522 height 568
click at [198, 431] on div "Поможем вам найти и забронировать лучшие направления в мире. Destination Все на…" at bounding box center [261, 319] width 522 height 568
click at [200, 431] on div "Поможем вам найти и забронировать лучшие направления в мире. Destination Все на…" at bounding box center [261, 319] width 522 height 568
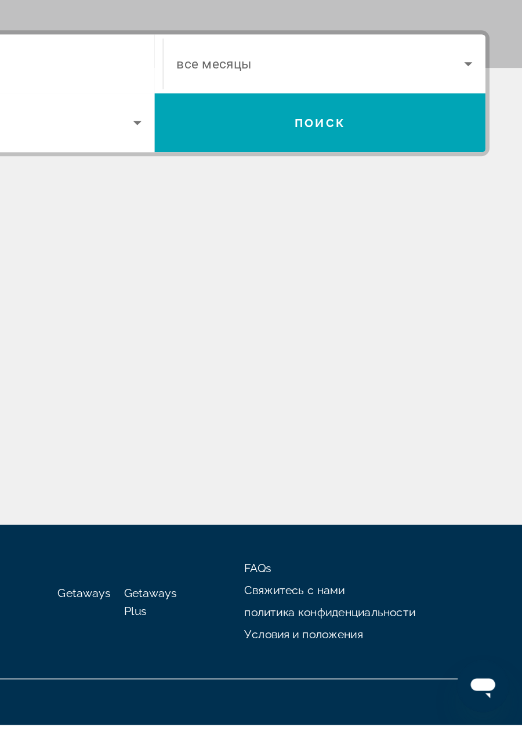
click at [210, 431] on div "Поможем вам найти и забронировать лучшие направления в мире. Destination Все на…" at bounding box center [261, 319] width 522 height 568
click at [206, 431] on div "Поможем вам найти и забронировать лучшие направления в мире. Destination Все на…" at bounding box center [261, 319] width 522 height 568
click at [201, 431] on div "Поможем вам найти и забронировать лучшие направления в мире. Destination Все на…" at bounding box center [261, 319] width 522 height 568
click at [198, 431] on div "Поможем вам найти и забронировать лучшие направления в мире. Destination Все на…" at bounding box center [261, 319] width 522 height 568
click at [204, 431] on div "Поможем вам найти и забронировать лучшие направления в мире. Destination Все на…" at bounding box center [261, 319] width 522 height 568
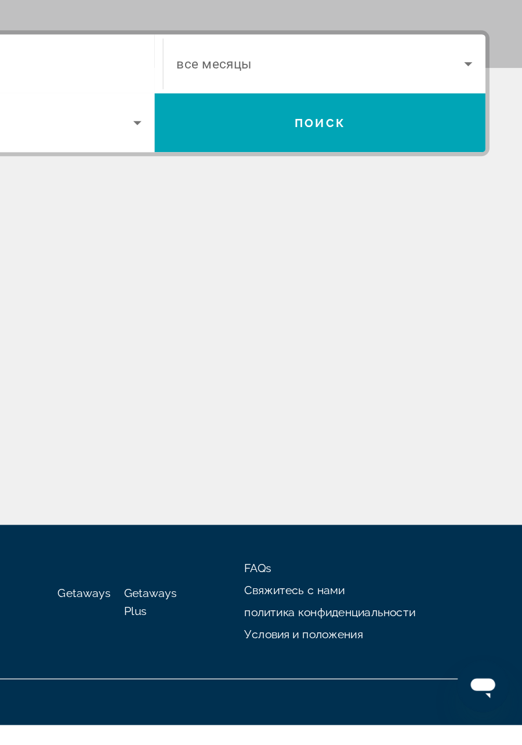
click at [203, 431] on div "Поможем вам найти и забронировать лучшие направления в мире. Destination Все на…" at bounding box center [261, 319] width 522 height 568
click at [200, 431] on div "Поможем вам найти и забронировать лучшие направления в мире. Destination Все на…" at bounding box center [261, 319] width 522 height 568
click at [199, 431] on div "Поможем вам найти и забронировать лучшие направления в мире. Destination Все на…" at bounding box center [261, 319] width 522 height 568
click at [198, 431] on div "Поможем вам найти и забронировать лучшие направления в мире. Destination Все на…" at bounding box center [261, 319] width 522 height 568
click at [199, 431] on div "Поможем вам найти и забронировать лучшие направления в мире. Destination Все на…" at bounding box center [261, 319] width 522 height 568
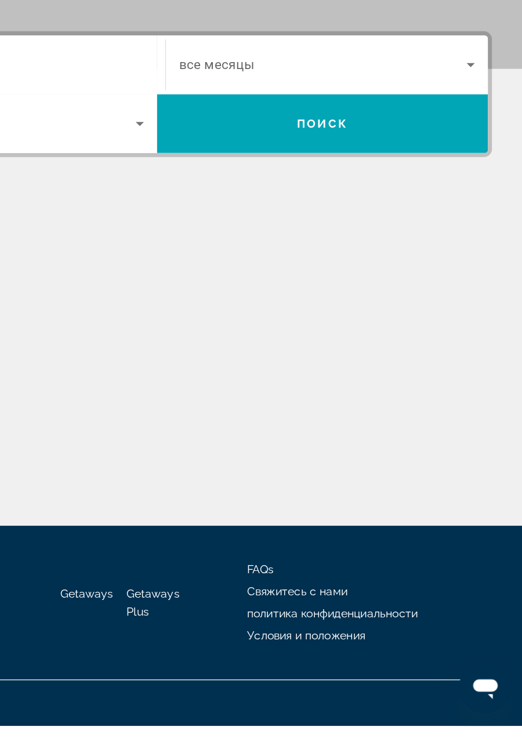
scroll to position [3, 0]
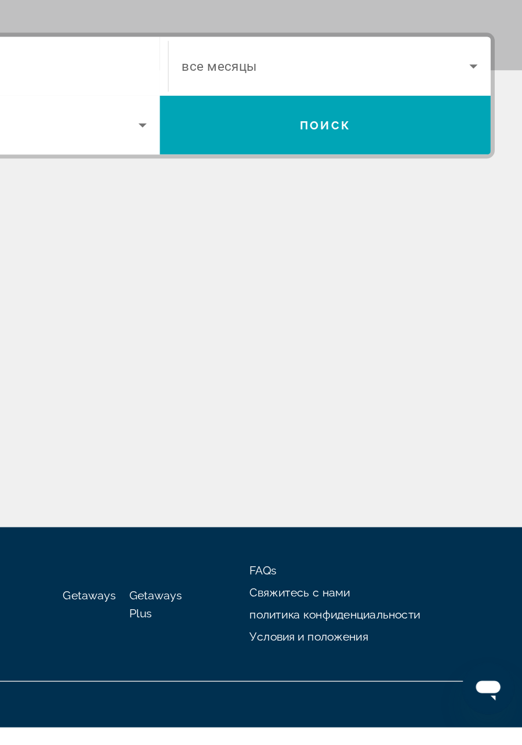
click at [195, 431] on div "Поможем вам найти и забронировать лучшие направления в мире. Destination Все на…" at bounding box center [261, 319] width 522 height 568
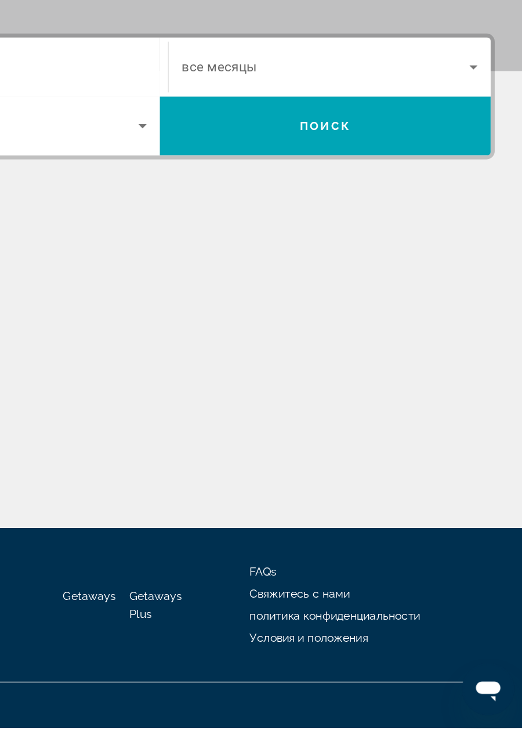
click at [195, 431] on div "Поможем вам найти и забронировать лучшие направления в мире. Destination Все на…" at bounding box center [261, 319] width 522 height 568
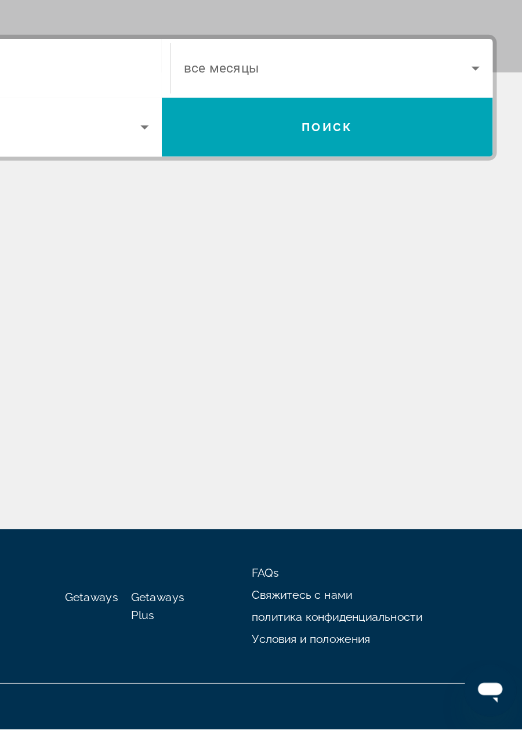
scroll to position [0, 0]
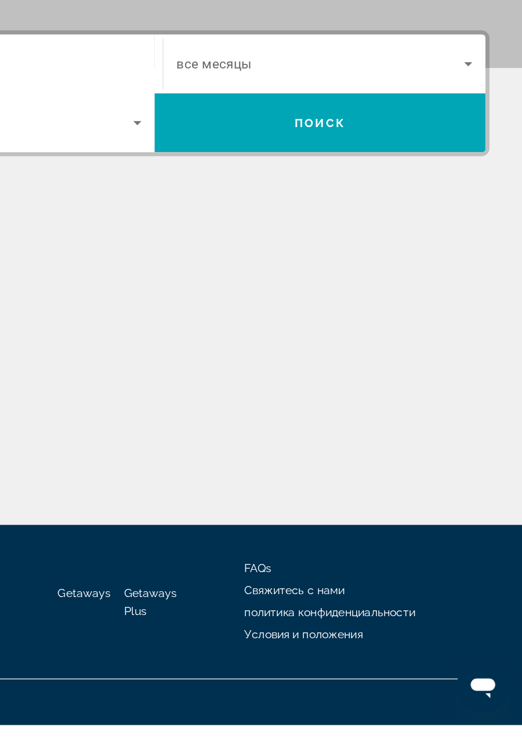
click at [203, 431] on div "Поможем вам найти и забронировать лучшие направления в мире. Destination Все на…" at bounding box center [261, 319] width 522 height 568
click at [201, 431] on div "Поможем вам найти и забронировать лучшие направления в мире. Destination Все на…" at bounding box center [261, 319] width 522 height 568
click at [199, 431] on div "Поможем вам найти и забронировать лучшие направления в мире. Destination Все на…" at bounding box center [261, 319] width 522 height 568
click at [198, 431] on div "Поможем вам найти и забронировать лучшие направления в мире. Destination Все на…" at bounding box center [261, 319] width 522 height 568
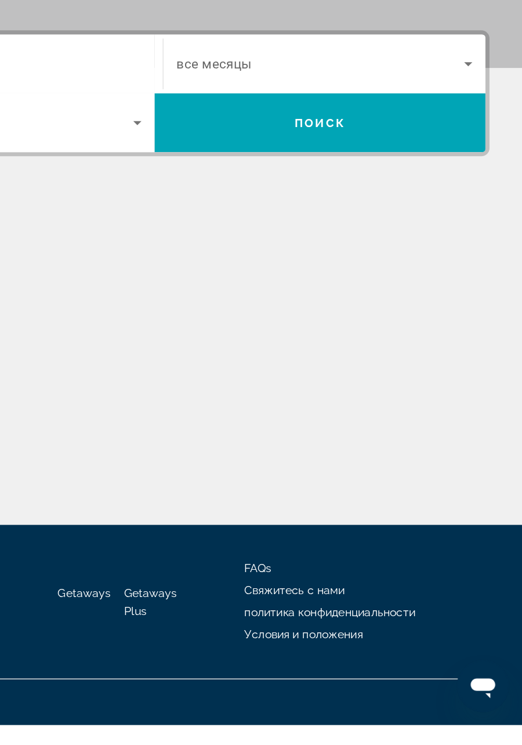
click at [198, 431] on div "Поможем вам найти и забронировать лучшие направления в мире. Destination Все на…" at bounding box center [261, 319] width 522 height 568
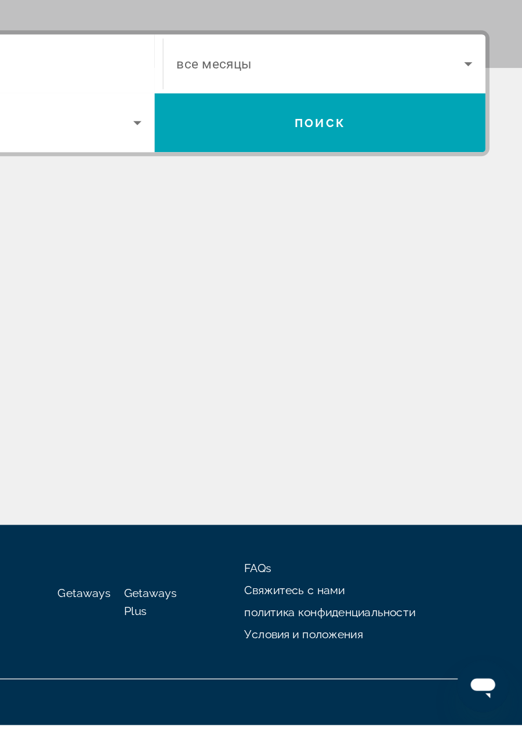
click at [200, 431] on div "Поможем вам найти и забронировать лучшие направления в мире. Destination Все на…" at bounding box center [261, 319] width 522 height 568
click at [199, 431] on div "Поможем вам найти и забронировать лучшие направления в мире. Destination Все на…" at bounding box center [261, 319] width 522 height 568
click at [198, 431] on div "Поможем вам найти и забронировать лучшие направления в мире. Destination Все на…" at bounding box center [261, 319] width 522 height 568
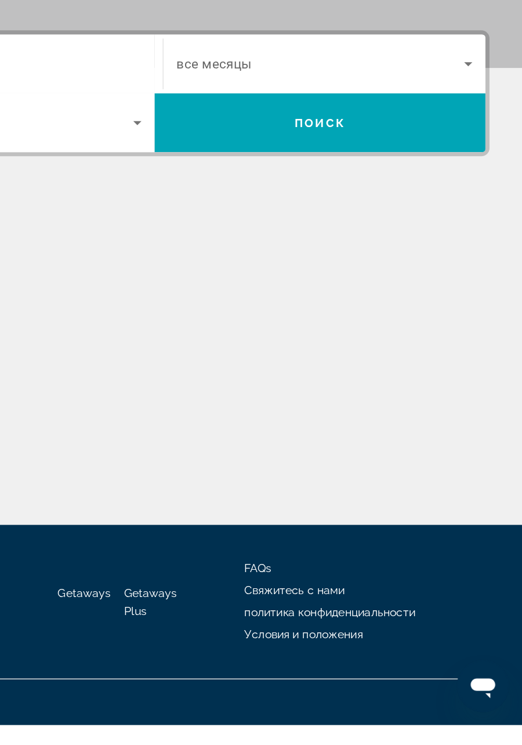
click at [209, 431] on div "Поможем вам найти и забронировать лучшие направления в мире. Destination Все на…" at bounding box center [261, 319] width 522 height 568
click at [200, 431] on div "Поможем вам найти и забронировать лучшие направления в мире. Destination Все на…" at bounding box center [261, 319] width 522 height 568
click at [207, 431] on div "Поможем вам найти и забронировать лучшие направления в мире. Destination Все на…" at bounding box center [261, 319] width 522 height 568
click at [197, 431] on div "Поможем вам найти и забронировать лучшие направления в мире. Destination Все на…" at bounding box center [261, 319] width 522 height 568
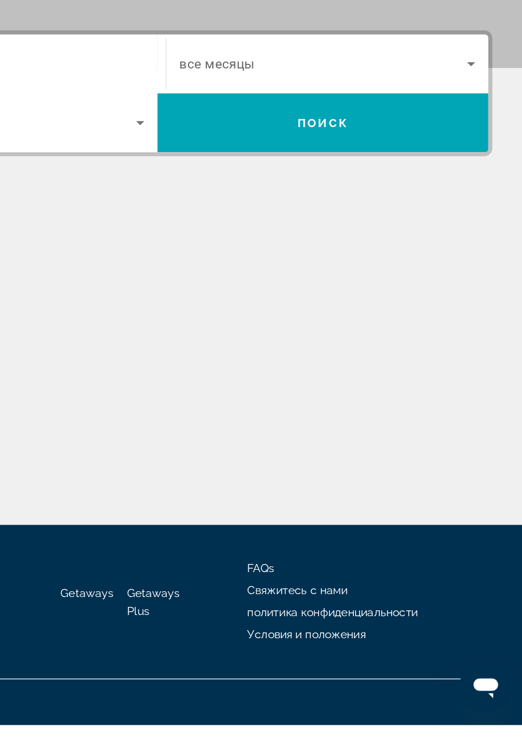
click at [197, 431] on div "Поможем вам найти и забронировать лучшие направления в мире. Destination Все на…" at bounding box center [261, 319] width 522 height 568
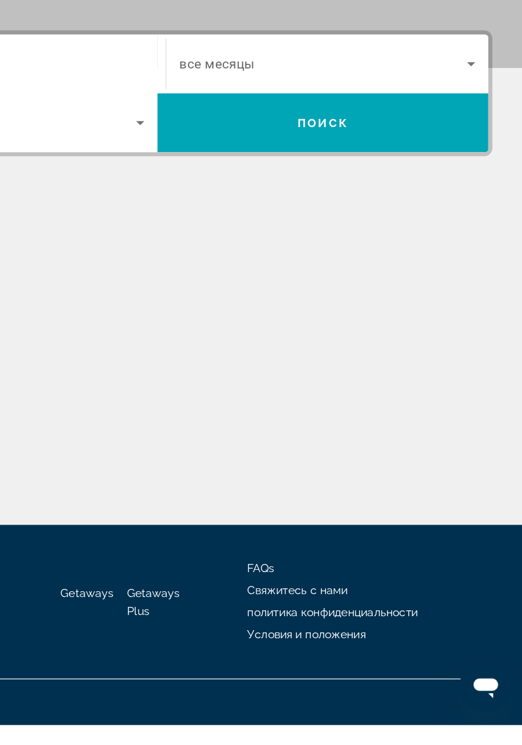
click at [197, 431] on div "Поможем вам найти и забронировать лучшие направления в мире. Destination Все на…" at bounding box center [261, 319] width 522 height 568
click at [205, 431] on div "Поможем вам найти и забронировать лучшие направления в мире. Destination Все на…" at bounding box center [261, 319] width 522 height 568
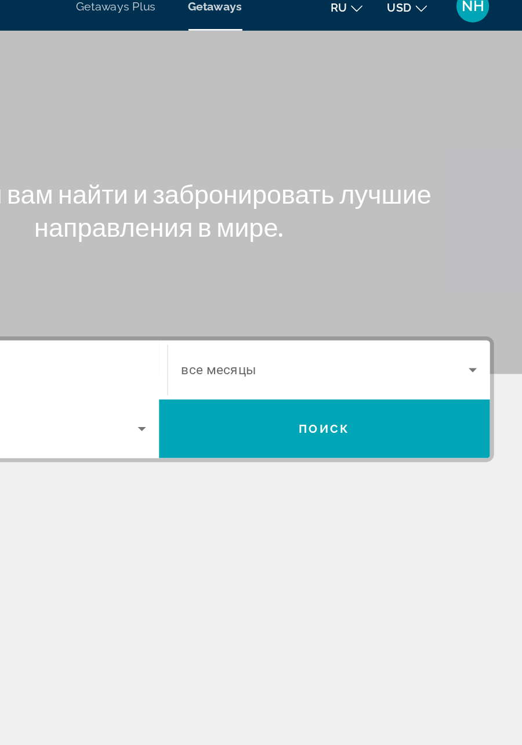
click at [195, 213] on div "Main content" at bounding box center [261, 139] width 522 height 278
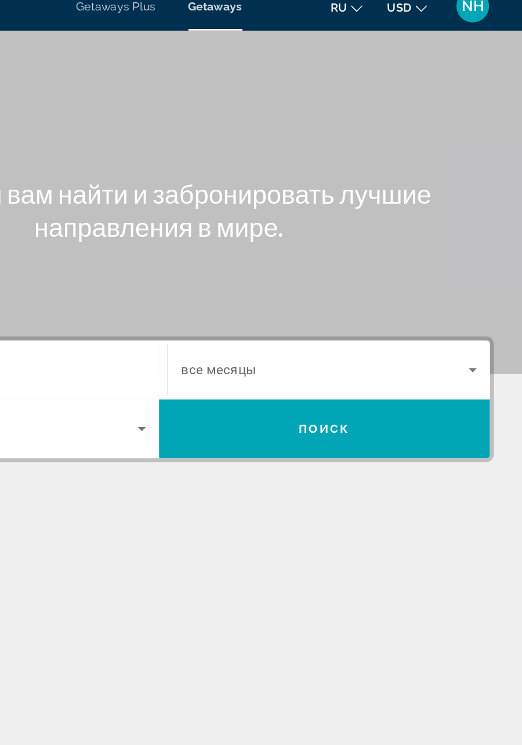
click at [195, 213] on div "Main content" at bounding box center [261, 139] width 522 height 278
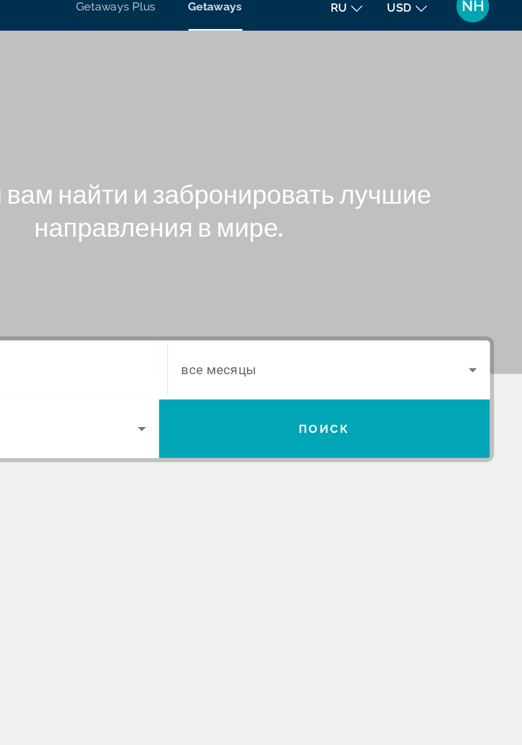
click at [195, 213] on div "Main content" at bounding box center [261, 139] width 522 height 278
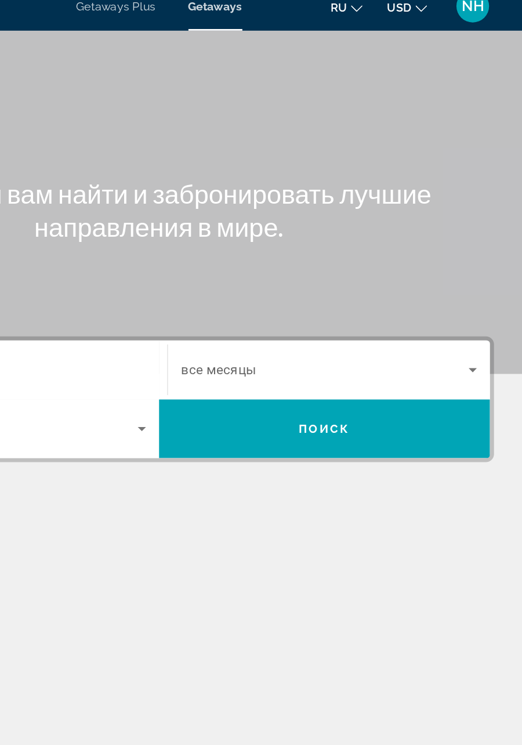
click at [195, 213] on div "Main content" at bounding box center [261, 139] width 522 height 278
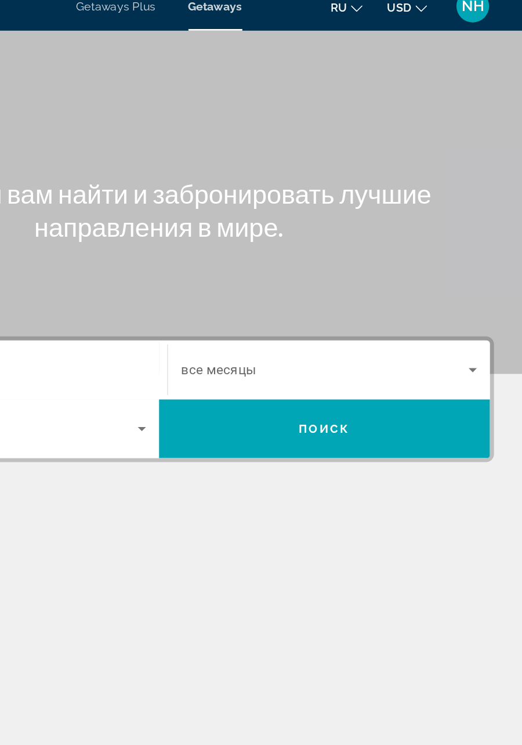
click at [195, 213] on div "Main content" at bounding box center [261, 139] width 522 height 278
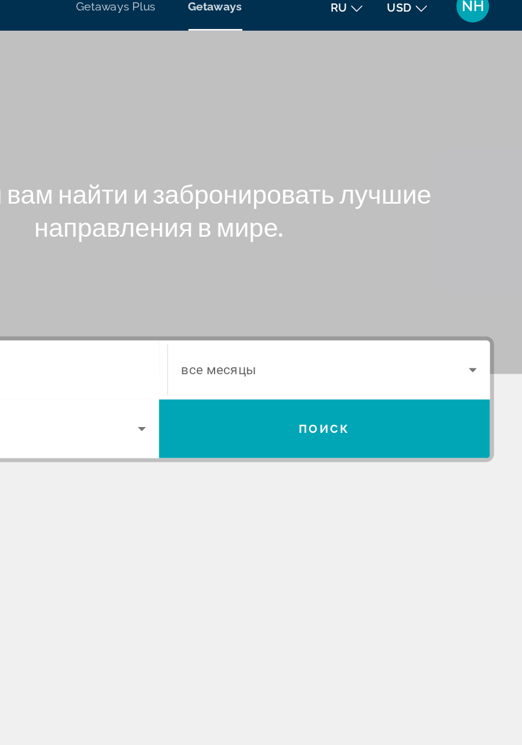
click at [195, 213] on div "Main content" at bounding box center [261, 139] width 522 height 278
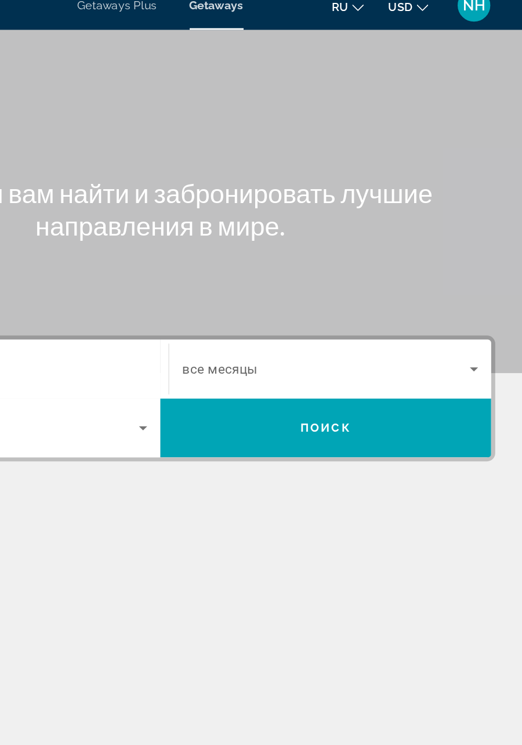
click at [195, 214] on div "Main content" at bounding box center [261, 139] width 522 height 278
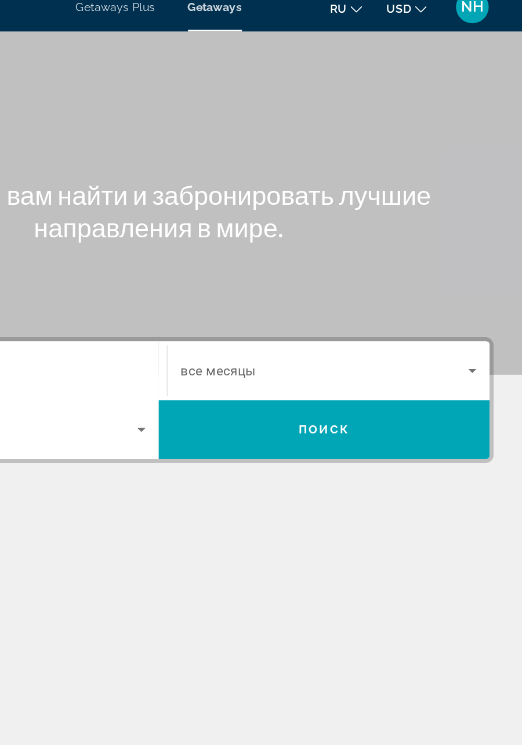
click at [195, 213] on div "Main content" at bounding box center [261, 139] width 522 height 278
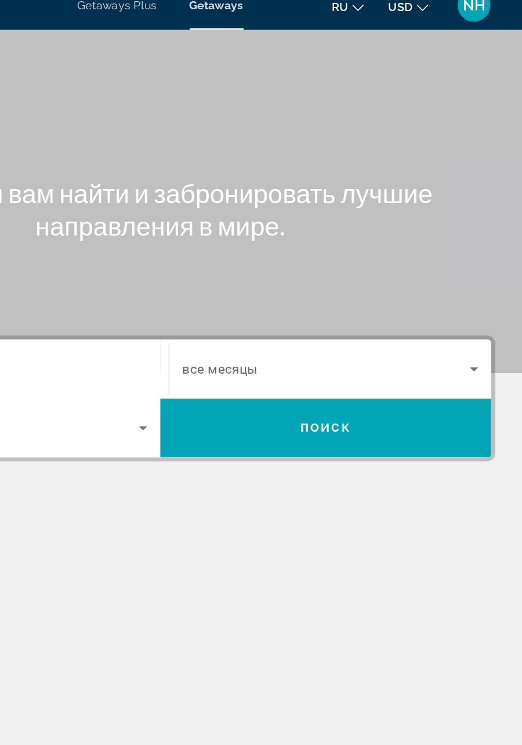
click at [194, 214] on div "Main content" at bounding box center [261, 139] width 522 height 278
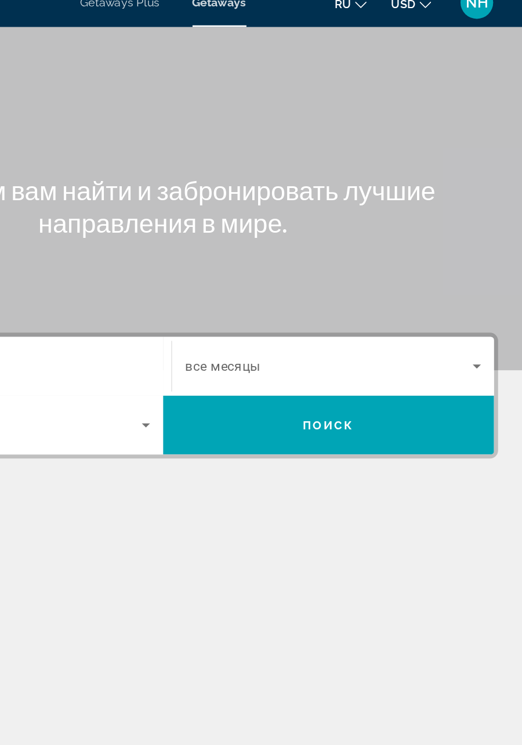
click at [192, 216] on div "Main content" at bounding box center [261, 139] width 522 height 278
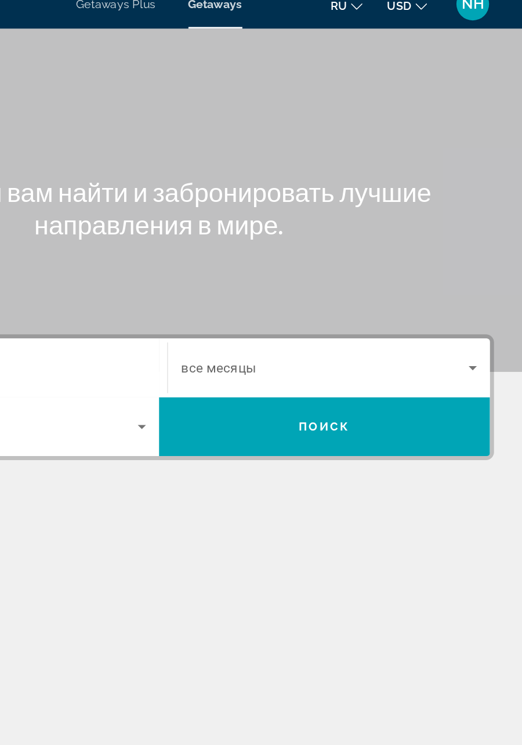
click at [195, 215] on div "Main content" at bounding box center [261, 139] width 522 height 278
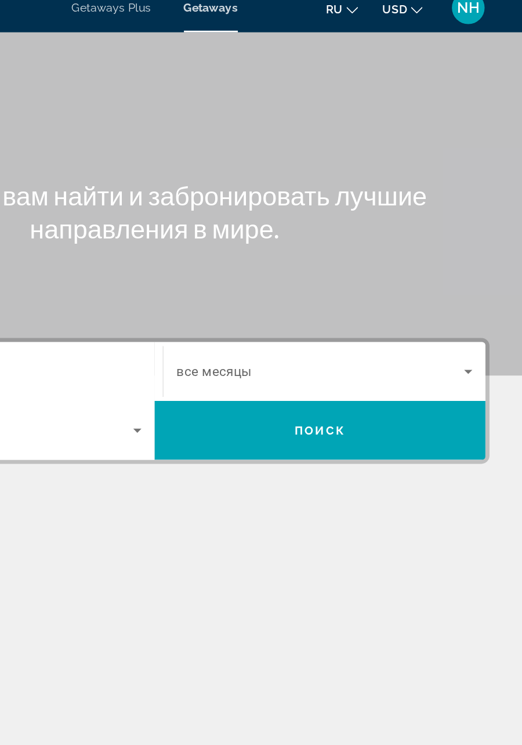
click at [198, 212] on div "Main content" at bounding box center [261, 139] width 522 height 278
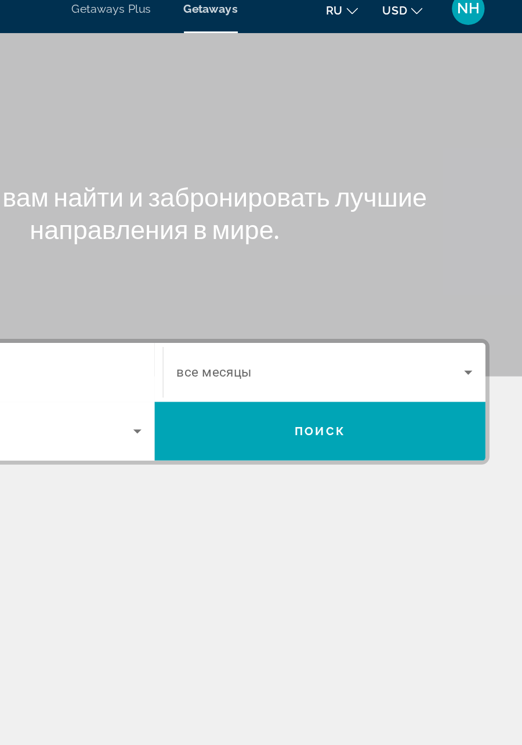
click at [198, 212] on div "Main content" at bounding box center [261, 139] width 522 height 278
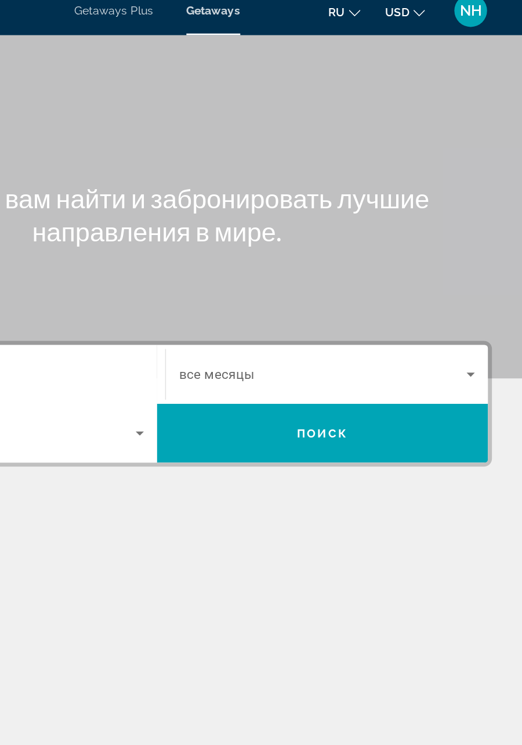
click at [197, 211] on div "Main content" at bounding box center [261, 139] width 522 height 278
click at [198, 210] on div "Main content" at bounding box center [261, 139] width 522 height 278
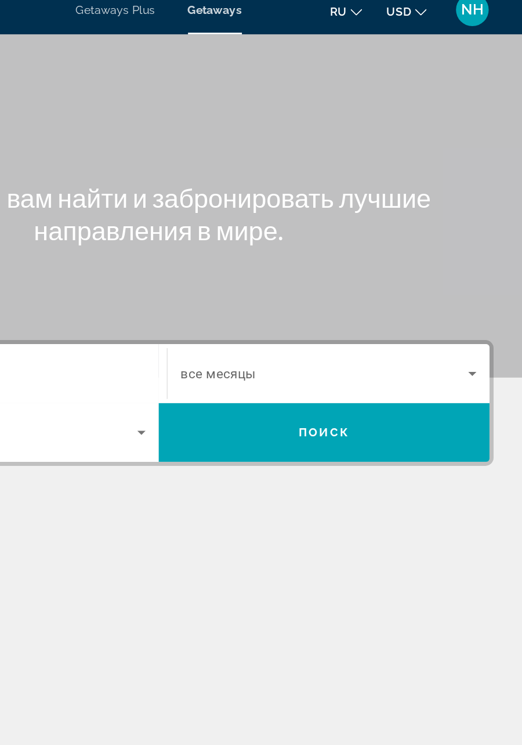
click at [195, 211] on div "Main content" at bounding box center [261, 139] width 522 height 278
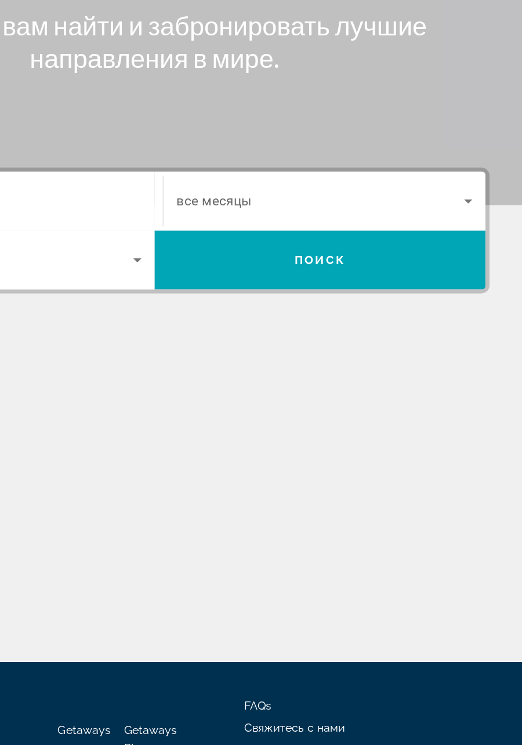
click at [200, 368] on div "Destination Все направления Start Month все месяцы Occupancy Всего гостей Поиск" at bounding box center [261, 354] width 522 height 205
click at [199, 368] on div "Destination Все направления Start Month все месяцы Occupancy Всего гостей Поиск" at bounding box center [261, 354] width 522 height 205
